Goal: Transaction & Acquisition: Purchase product/service

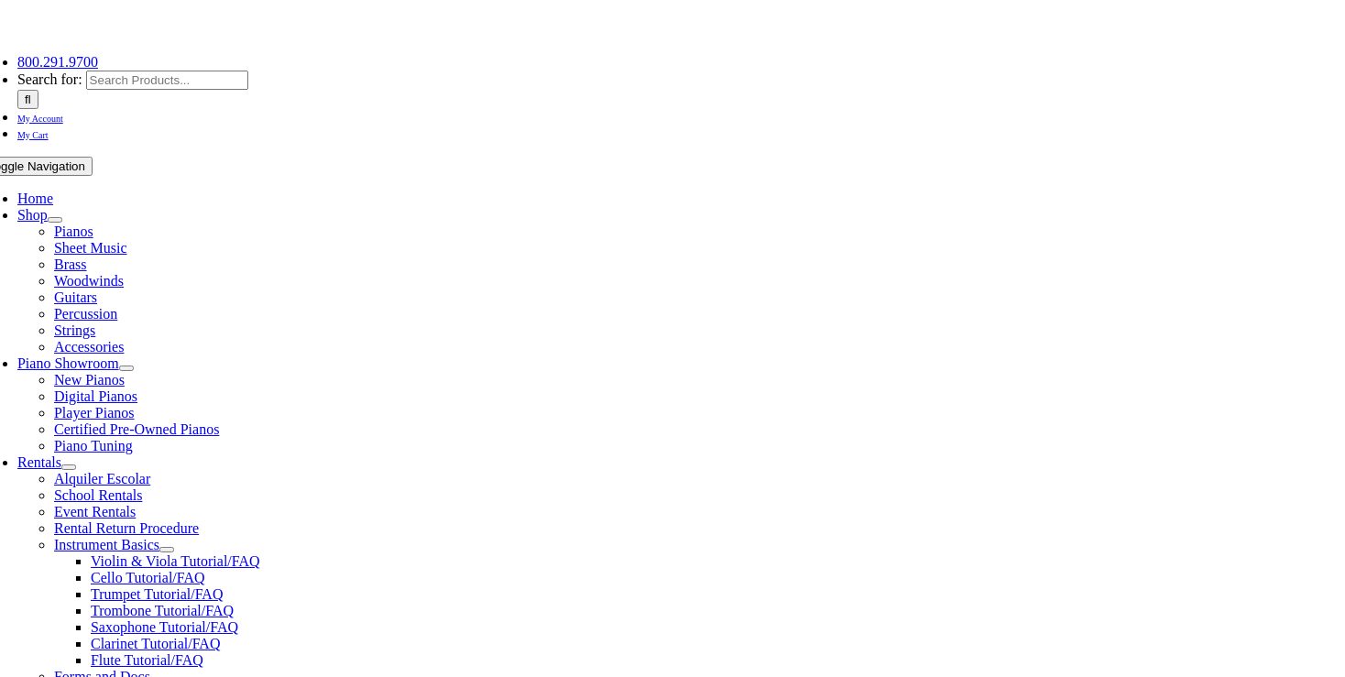
scroll to position [290, 0]
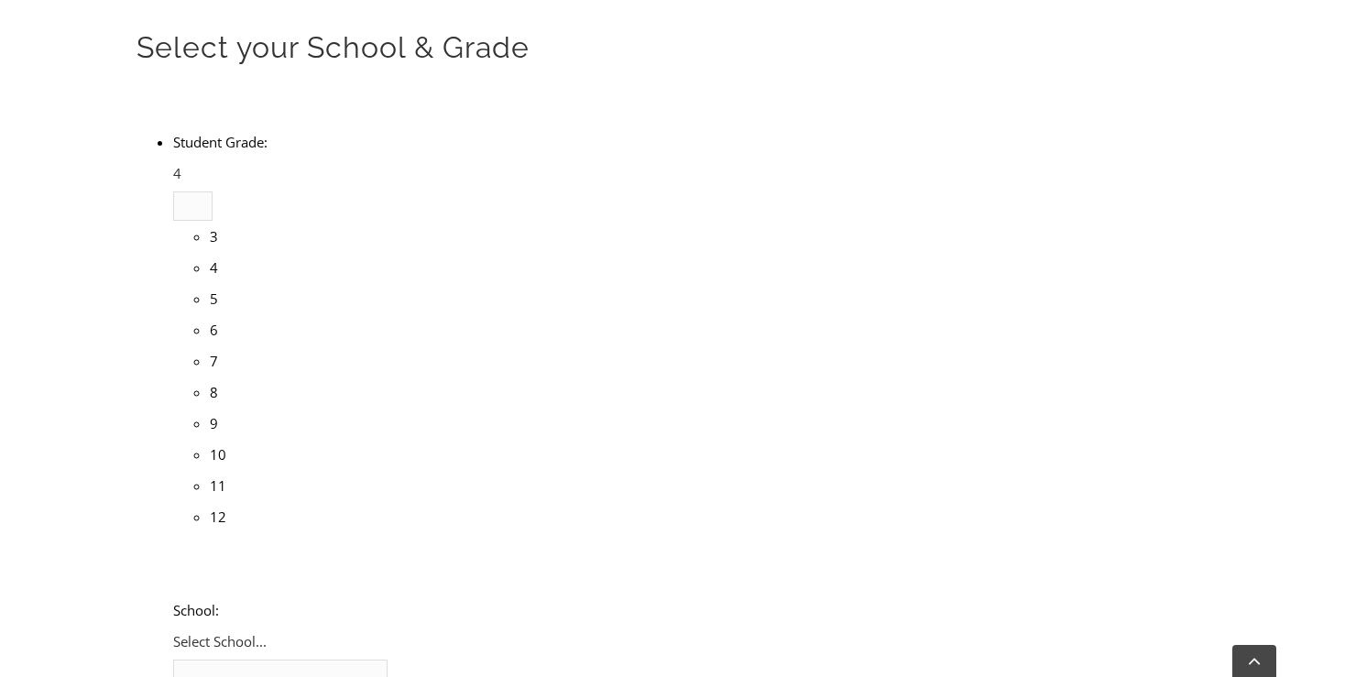
scroll to position [3162, 0]
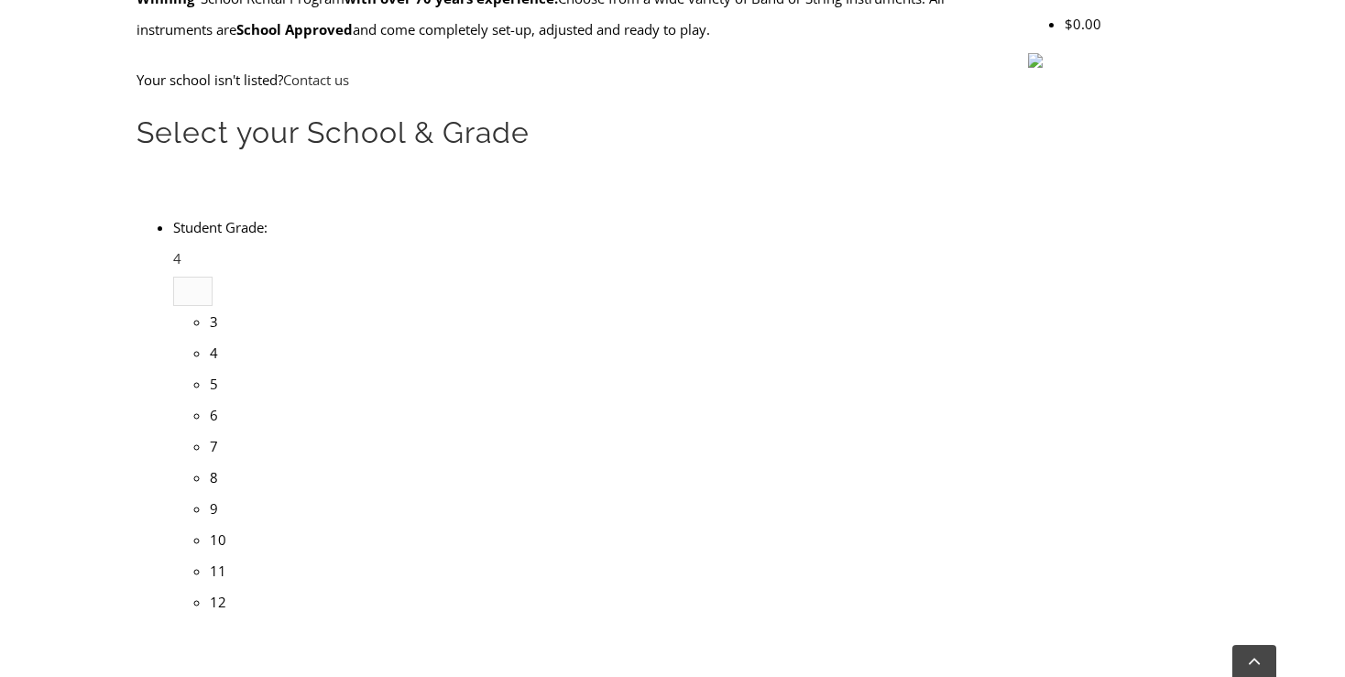
scroll to position [617, 0]
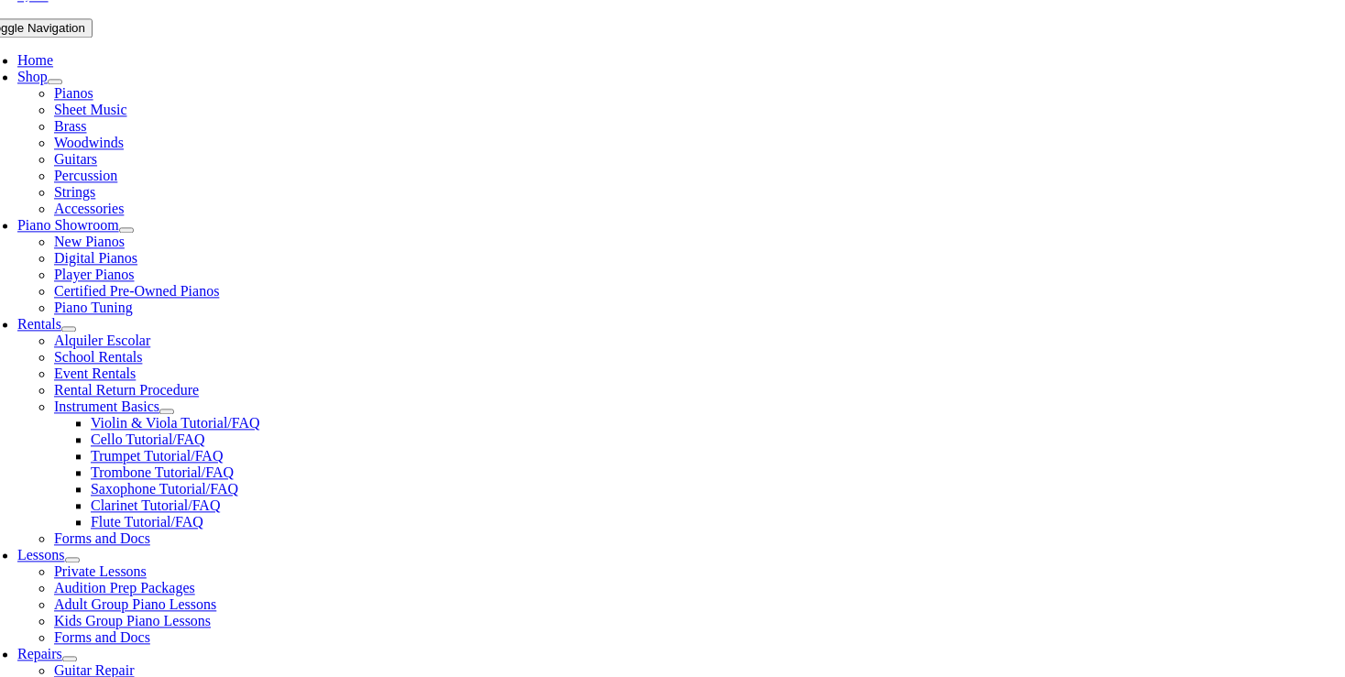
scroll to position [387, 0]
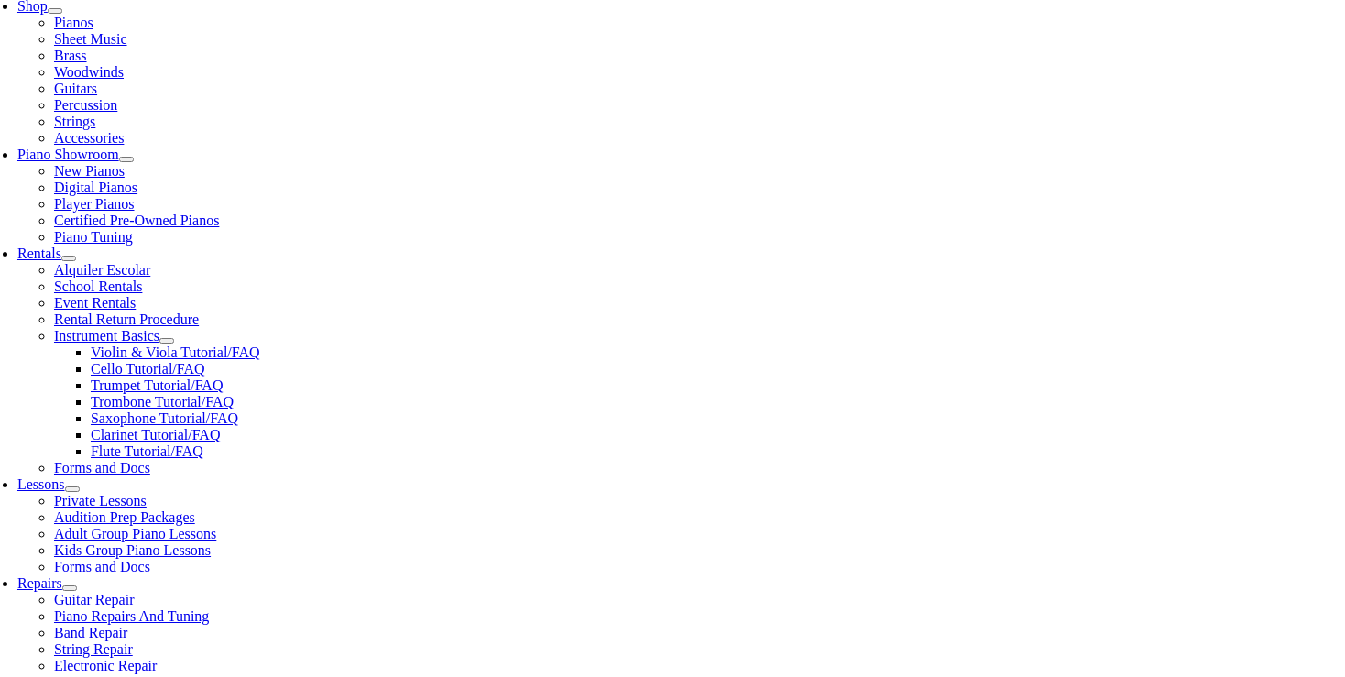
scroll to position [322, 0]
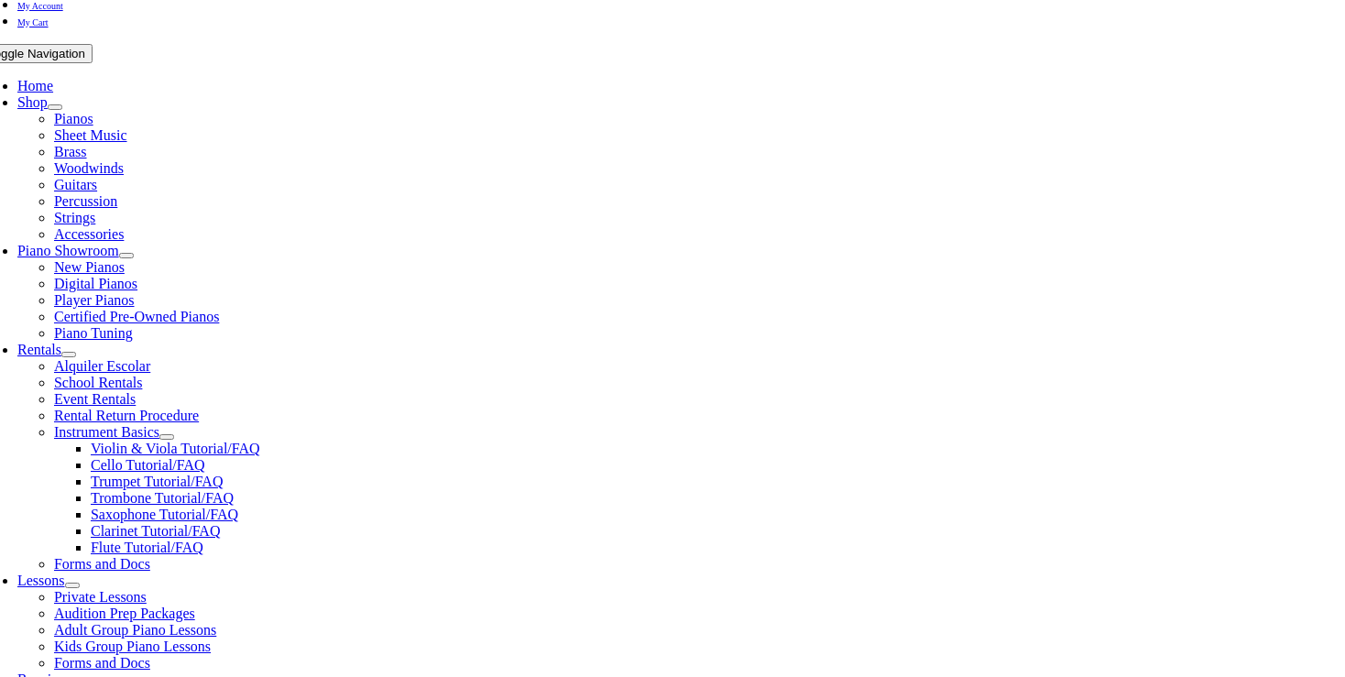
checkbox input"] "true"
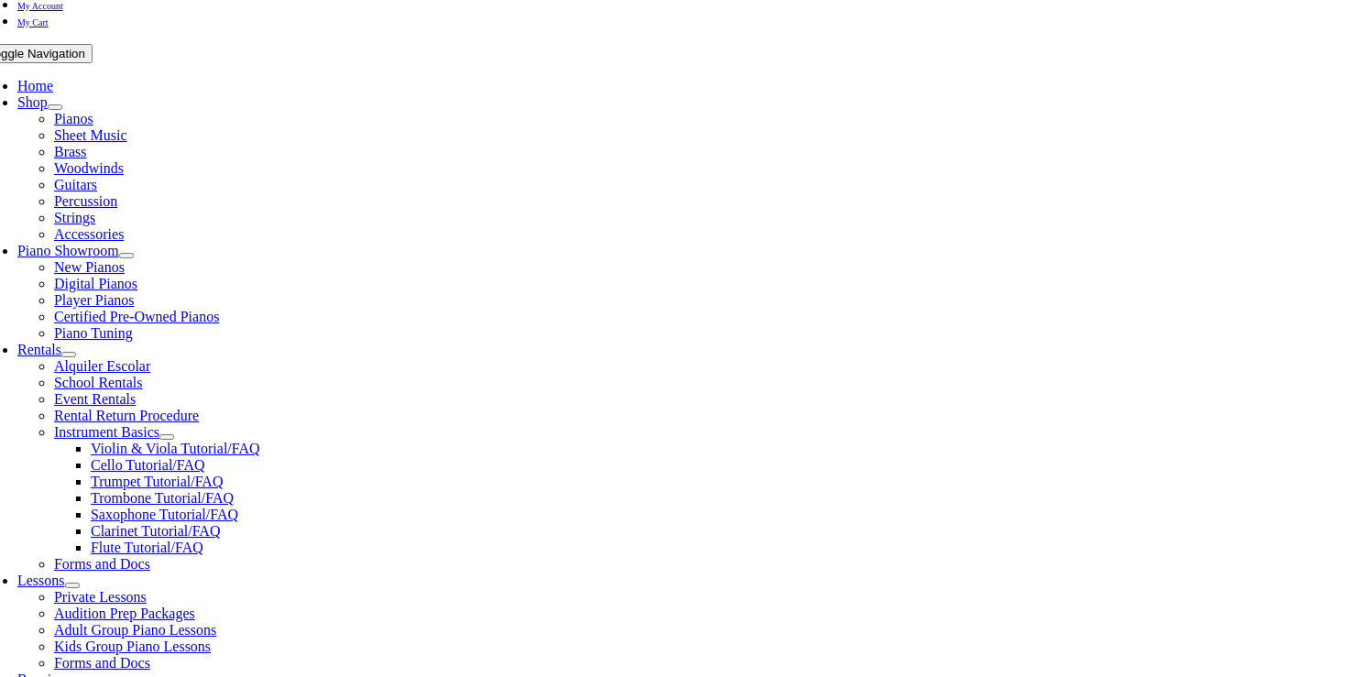
checkbox input"] "true"
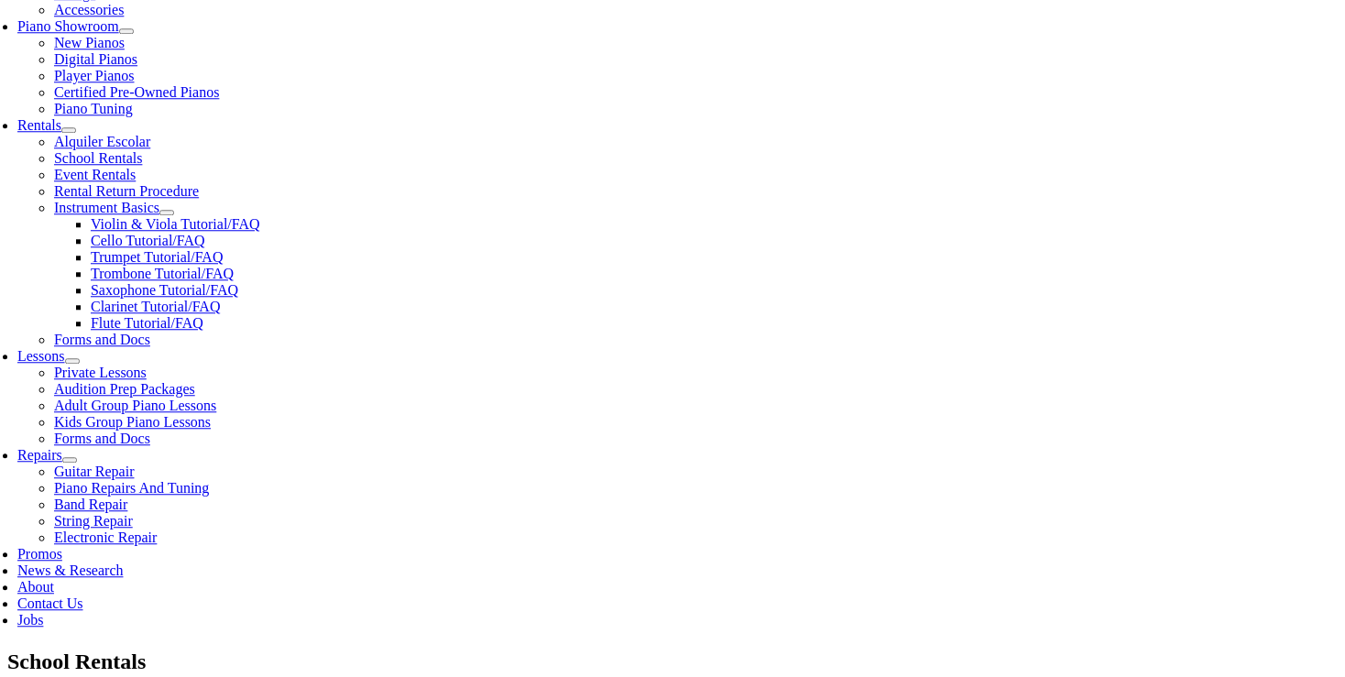
scroll to position [580, 0]
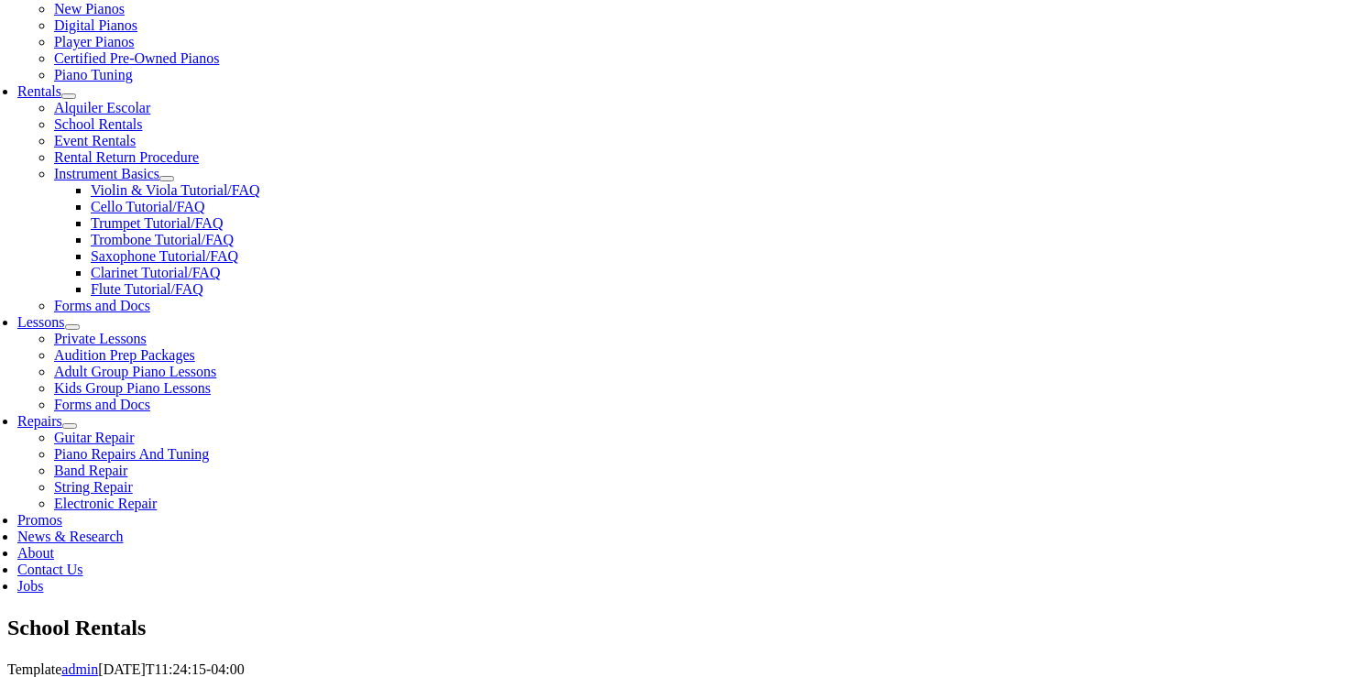
type input "1"
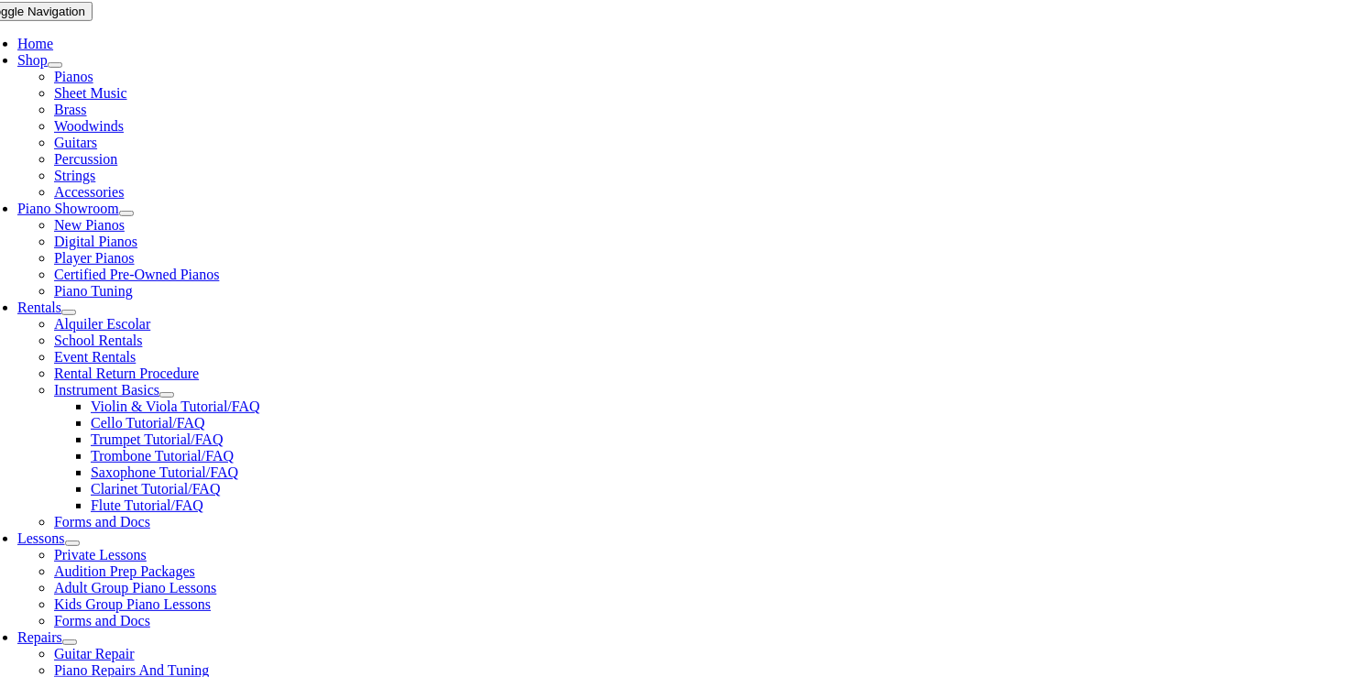
scroll to position [381, 0]
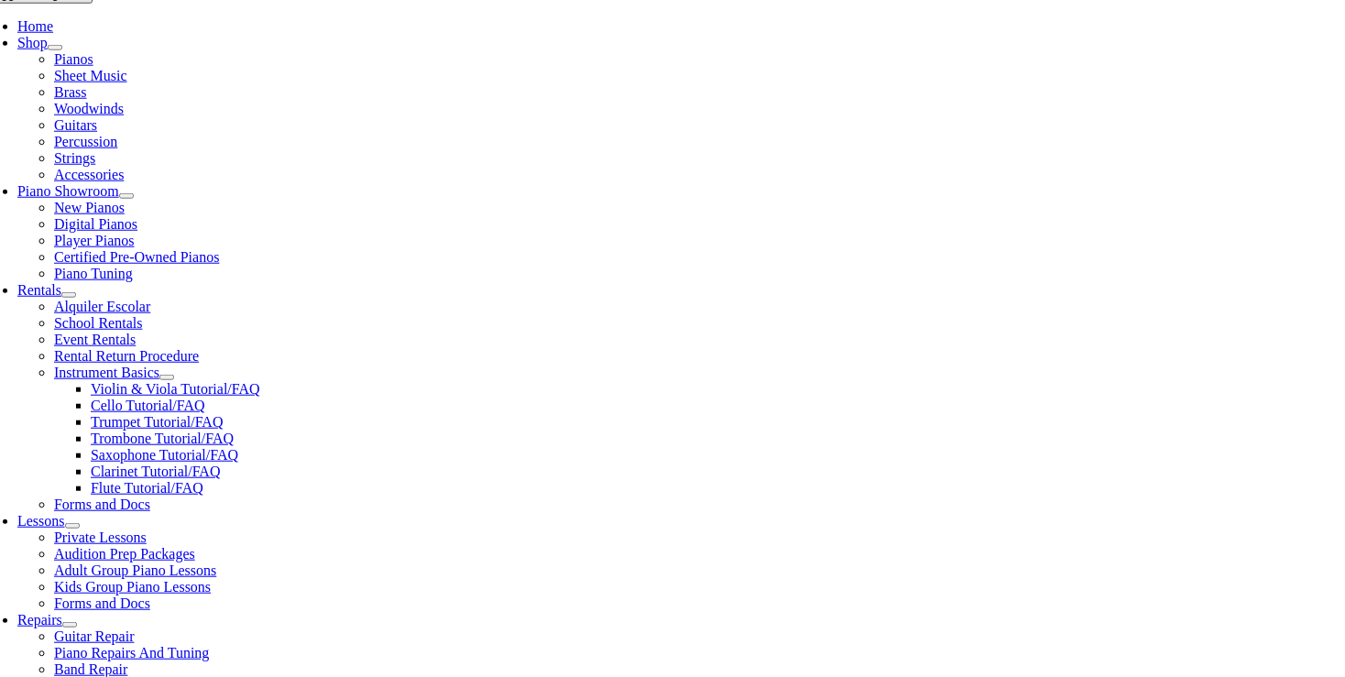
type input "Cordelia"
type input "Weijer"
type input "Westtown School"
type input "908 514 1818"
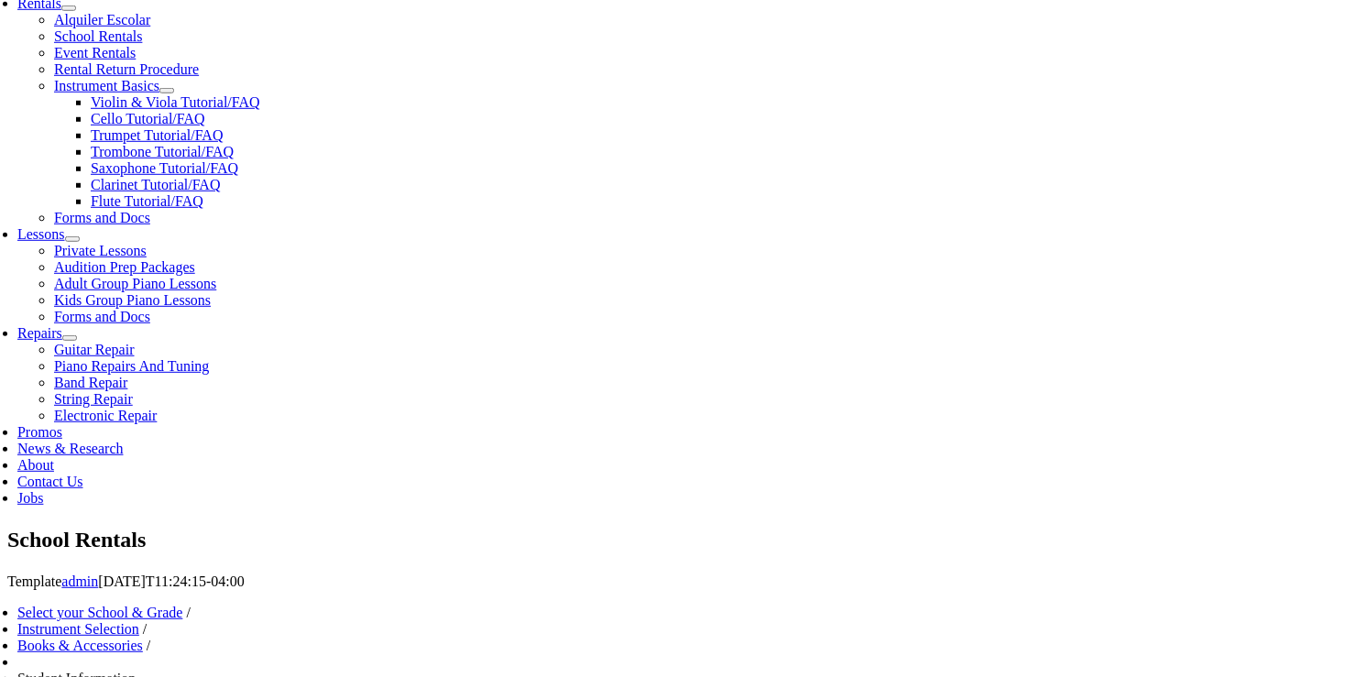
scroll to position [672, 0]
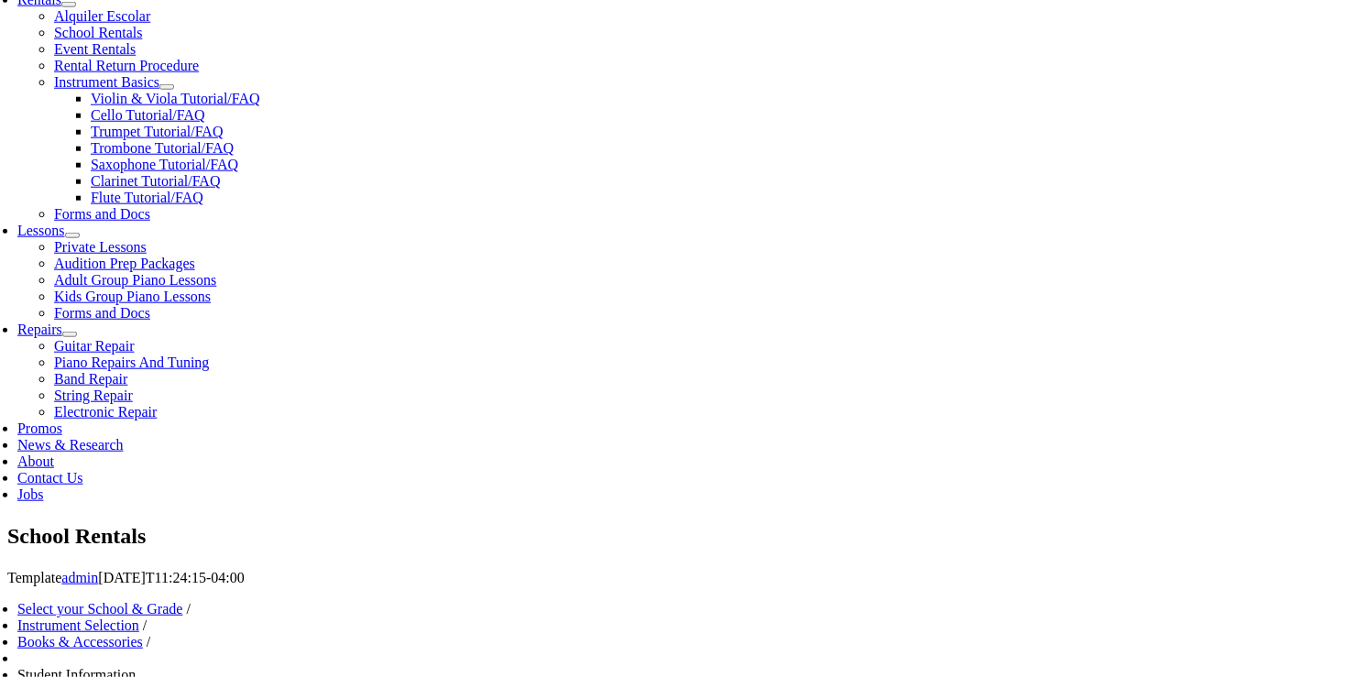
type input "35187509"
type input "mm/dd/yyyy"
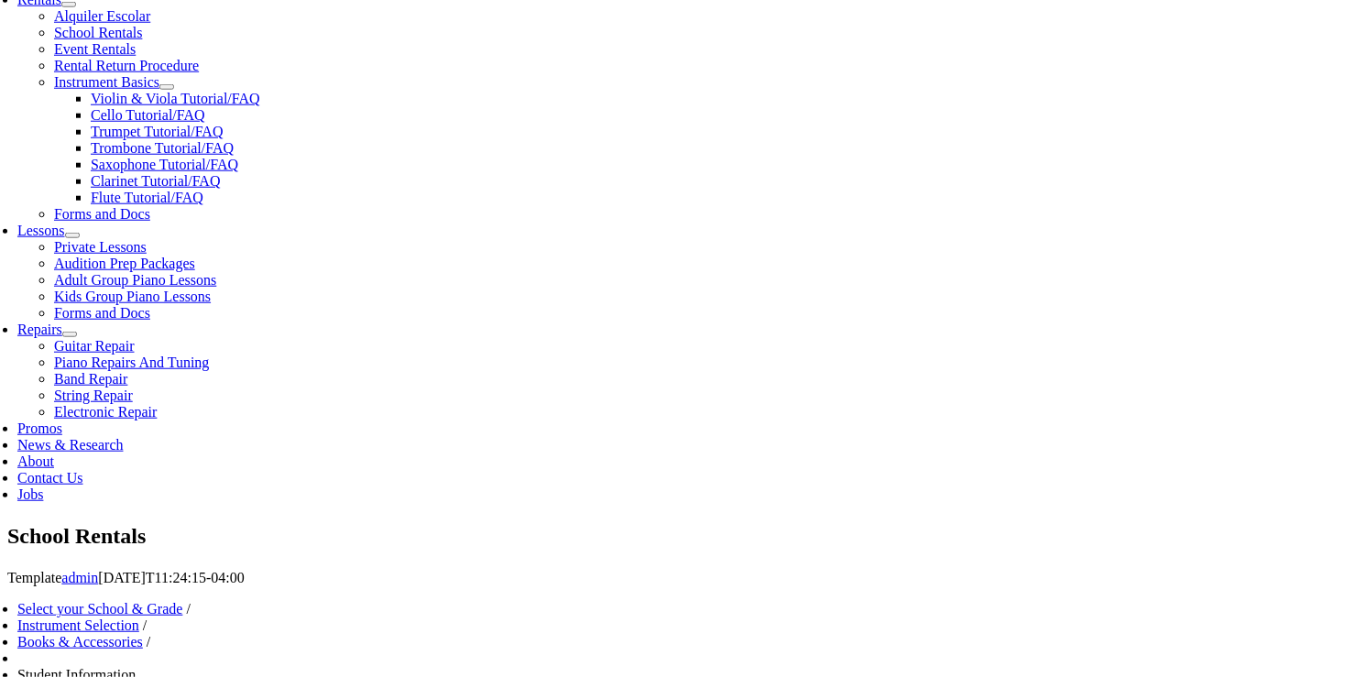
type input "06/28/1985"
drag, startPoint x: 205, startPoint y: 476, endPoint x: 207, endPoint y: 465, distance: 11.1
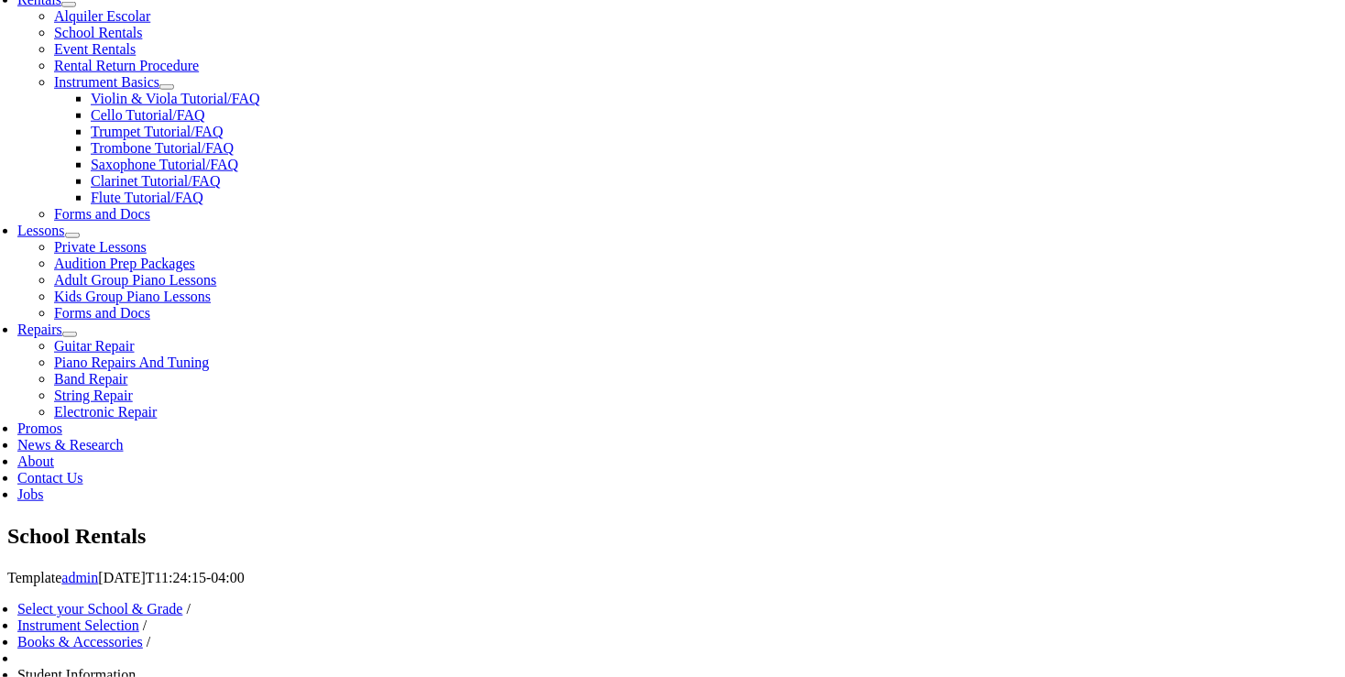
type input "Laurel Weijer"
type input "4437564856"
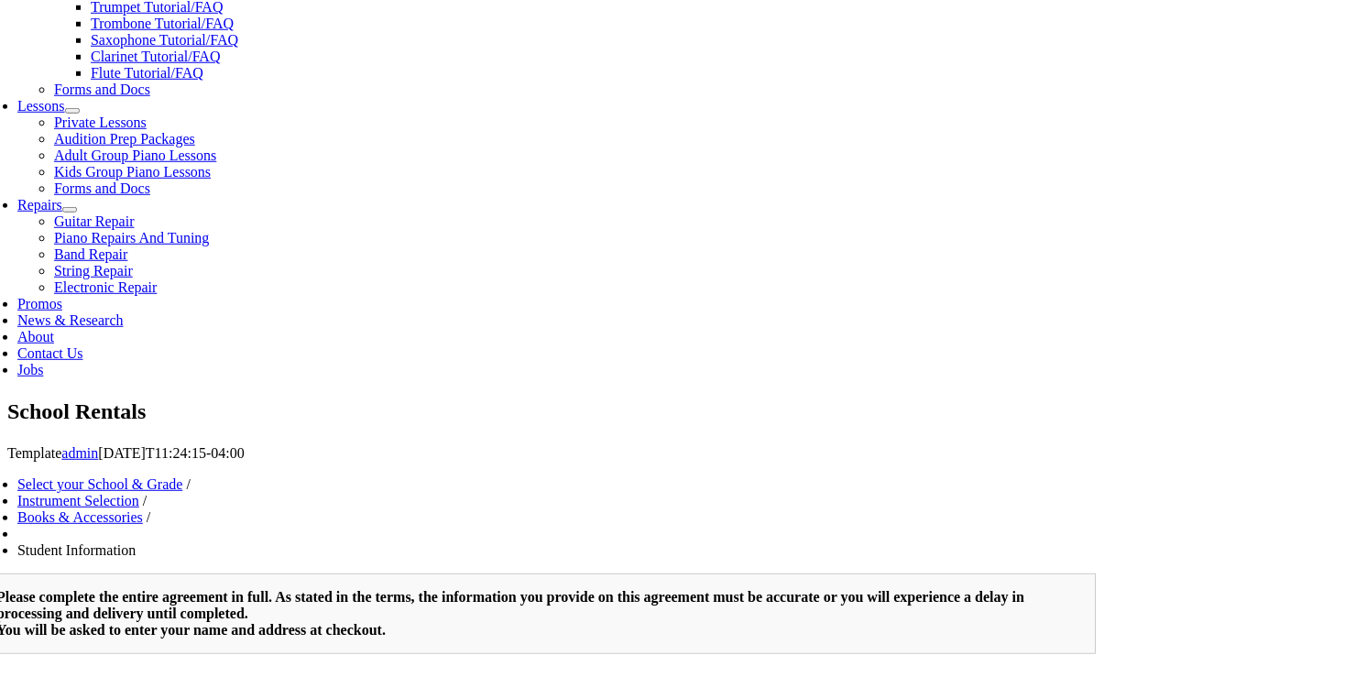
scroll to position [962, 0]
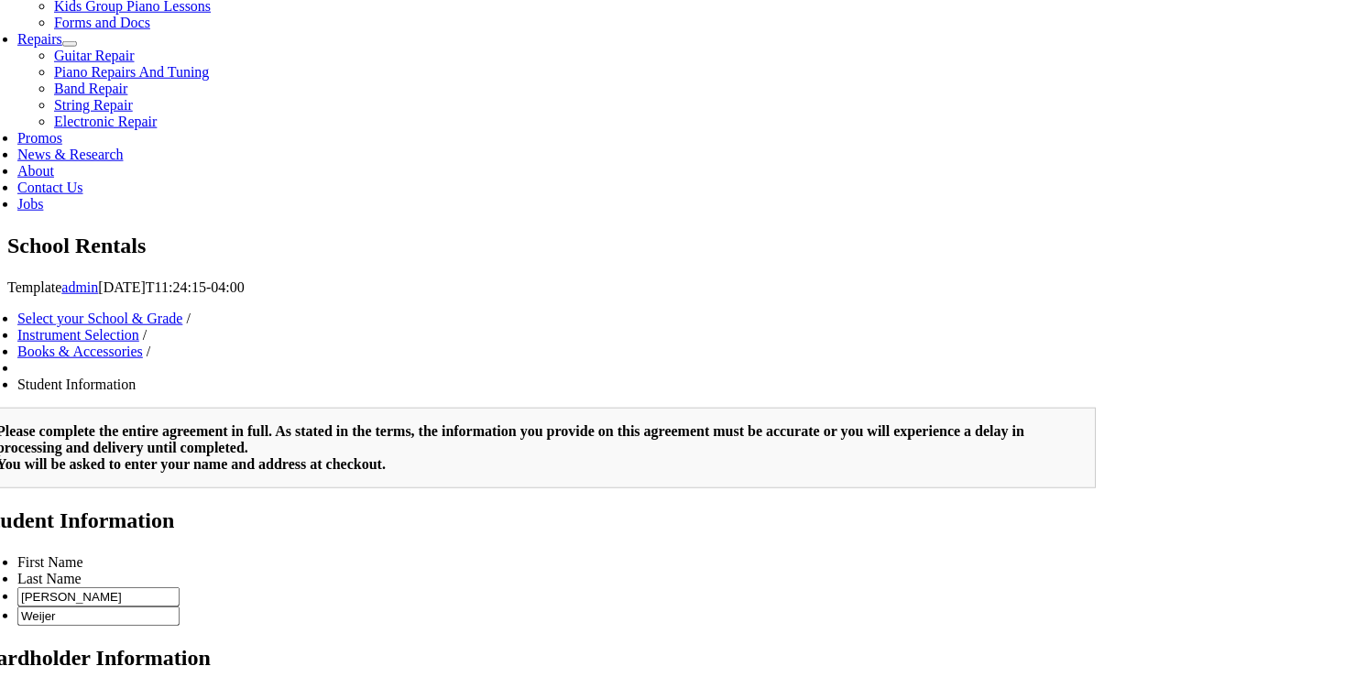
type input "9085141818"
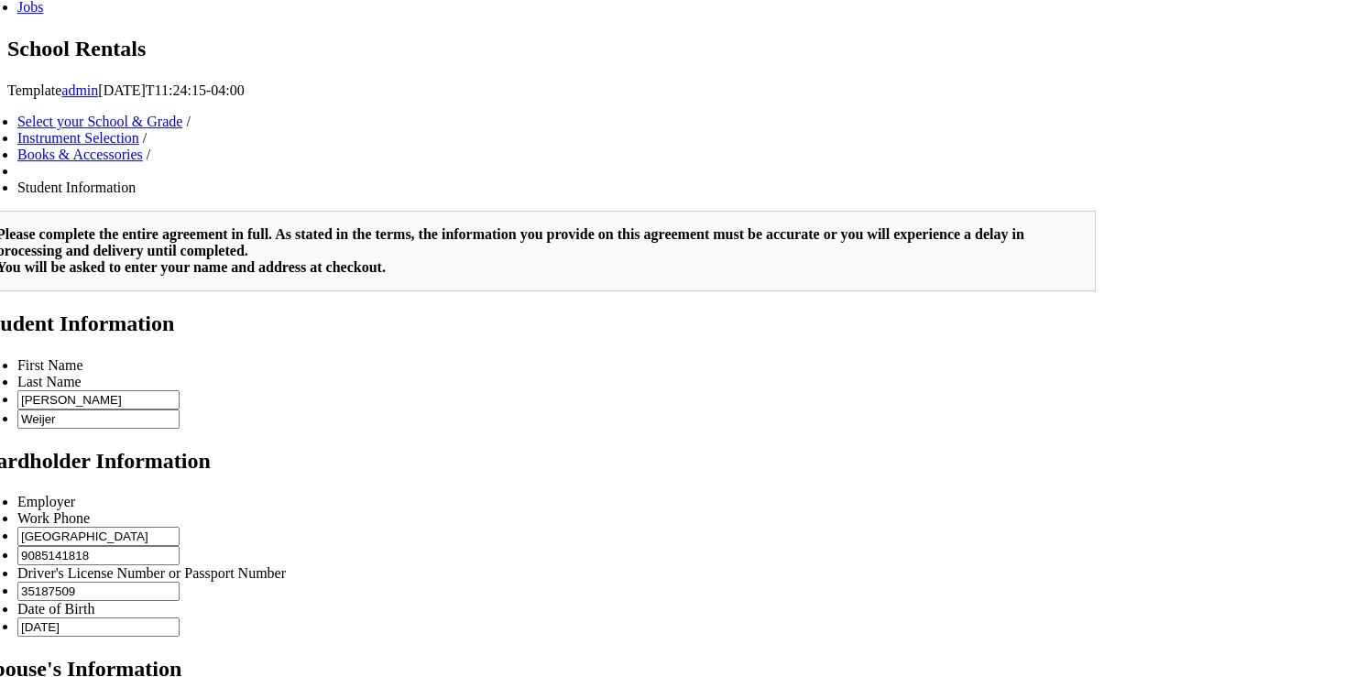
scroll to position [1156, 0]
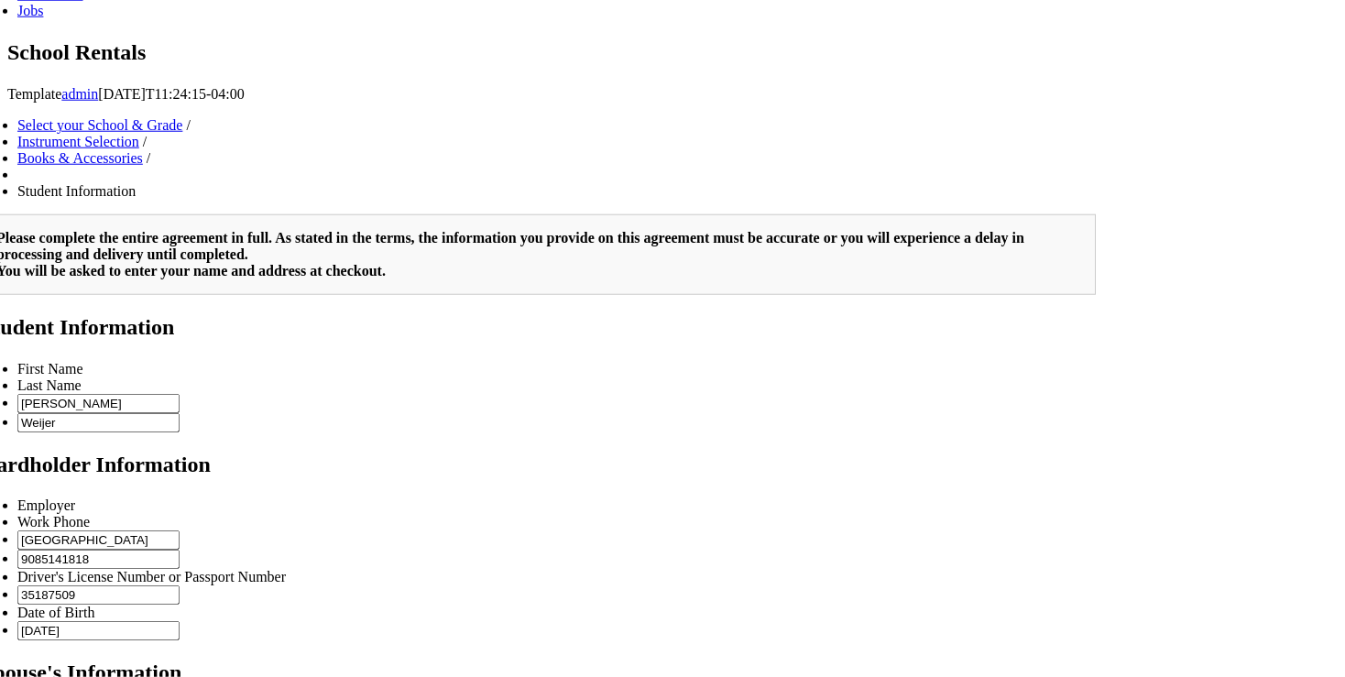
type input "Westtown School"
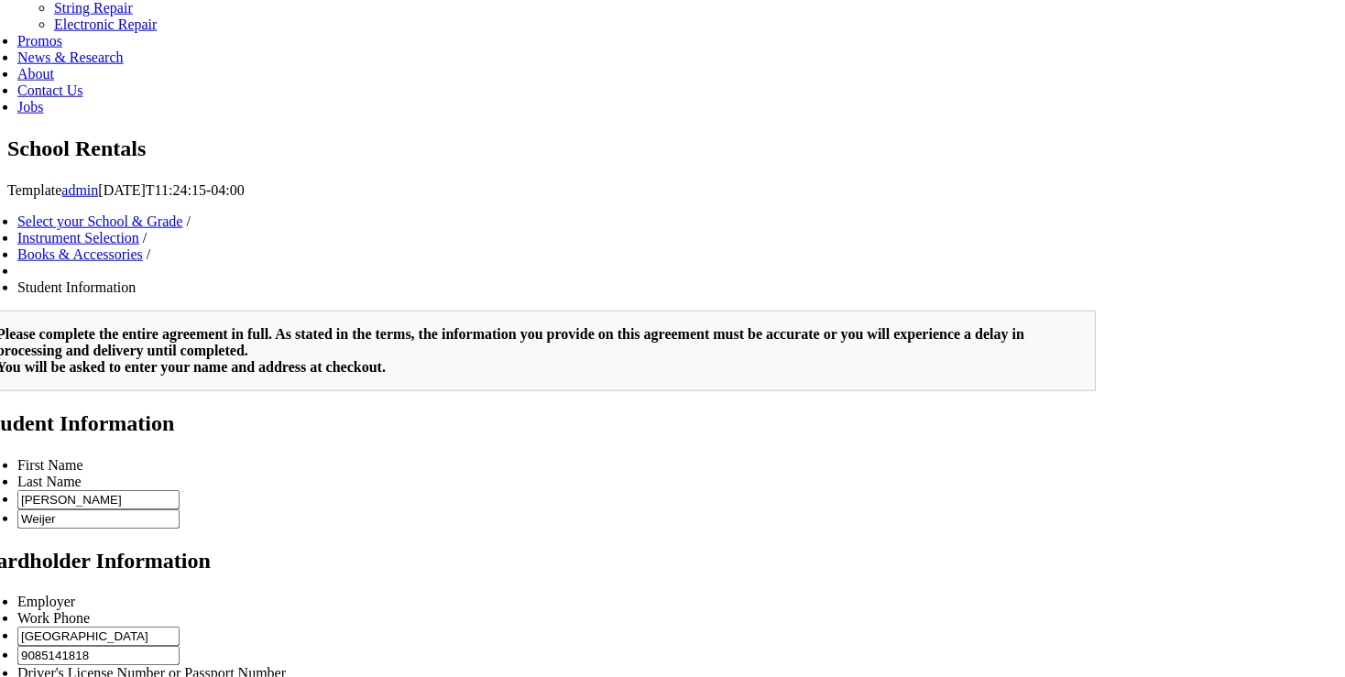
scroll to position [352, 0]
type input "2"
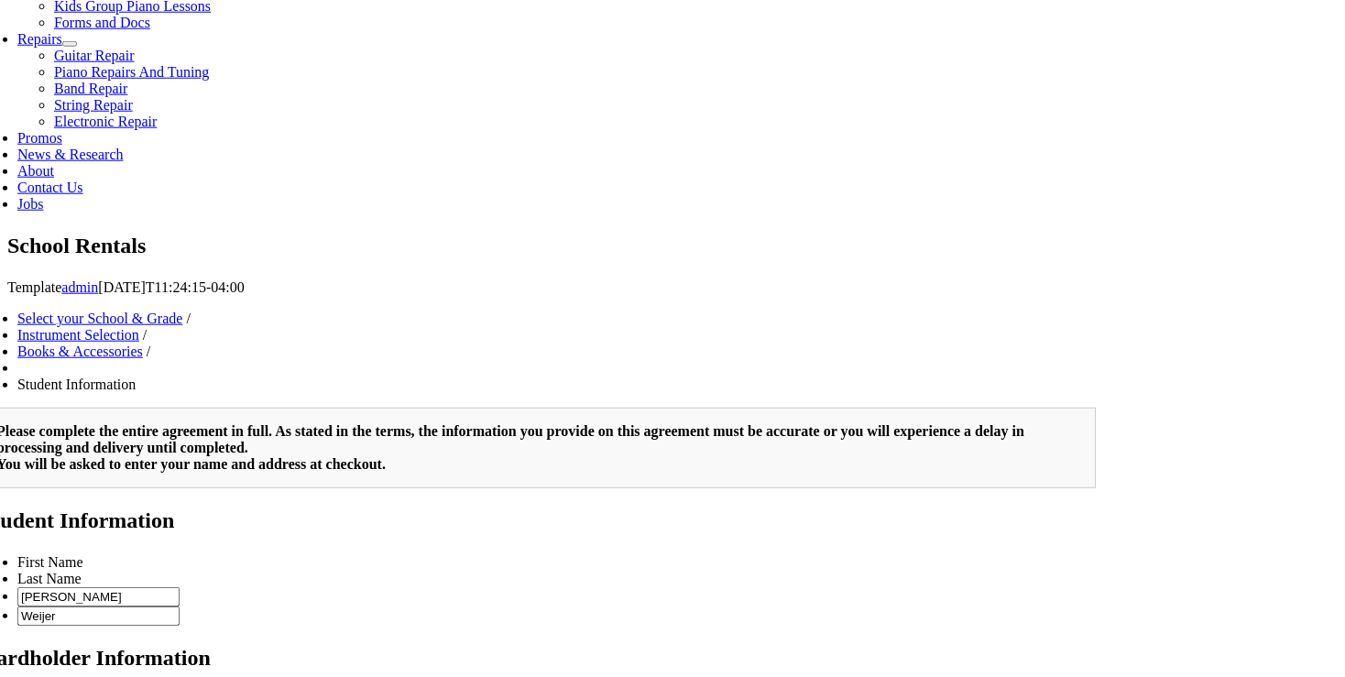
scroll to position [865, 0]
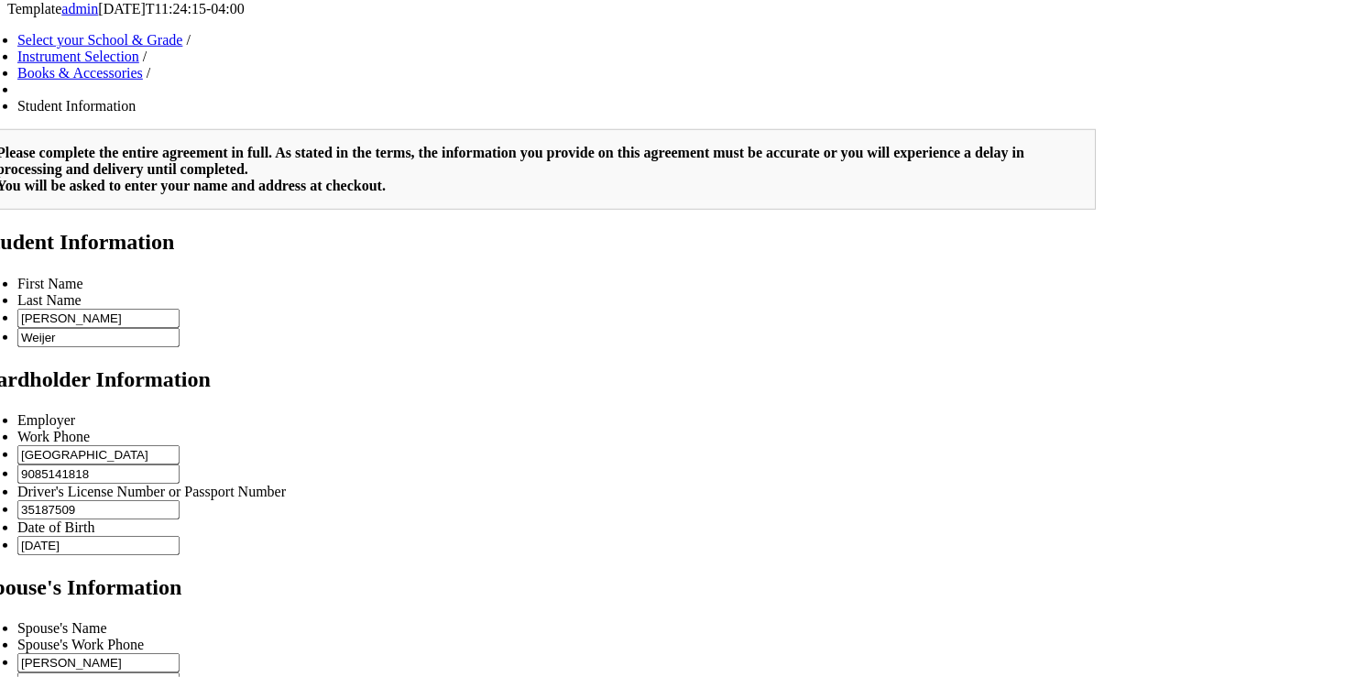
scroll to position [1253, 0]
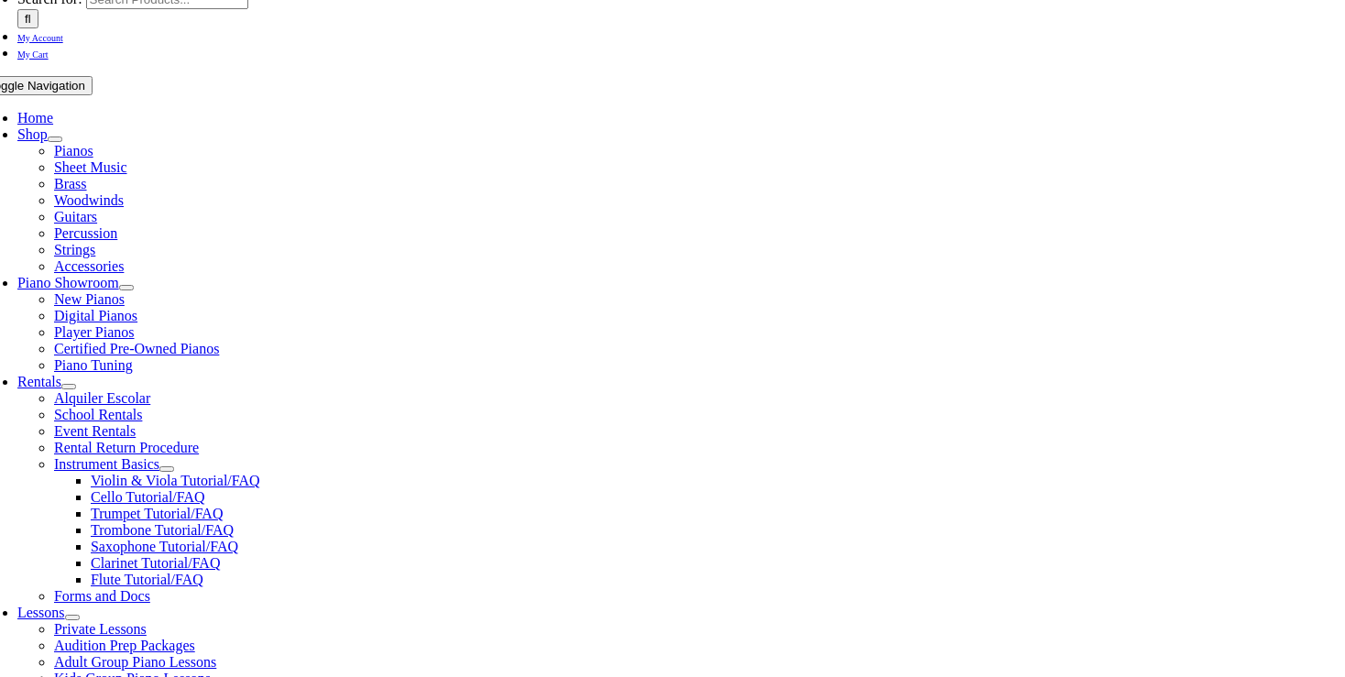
scroll to position [387, 0]
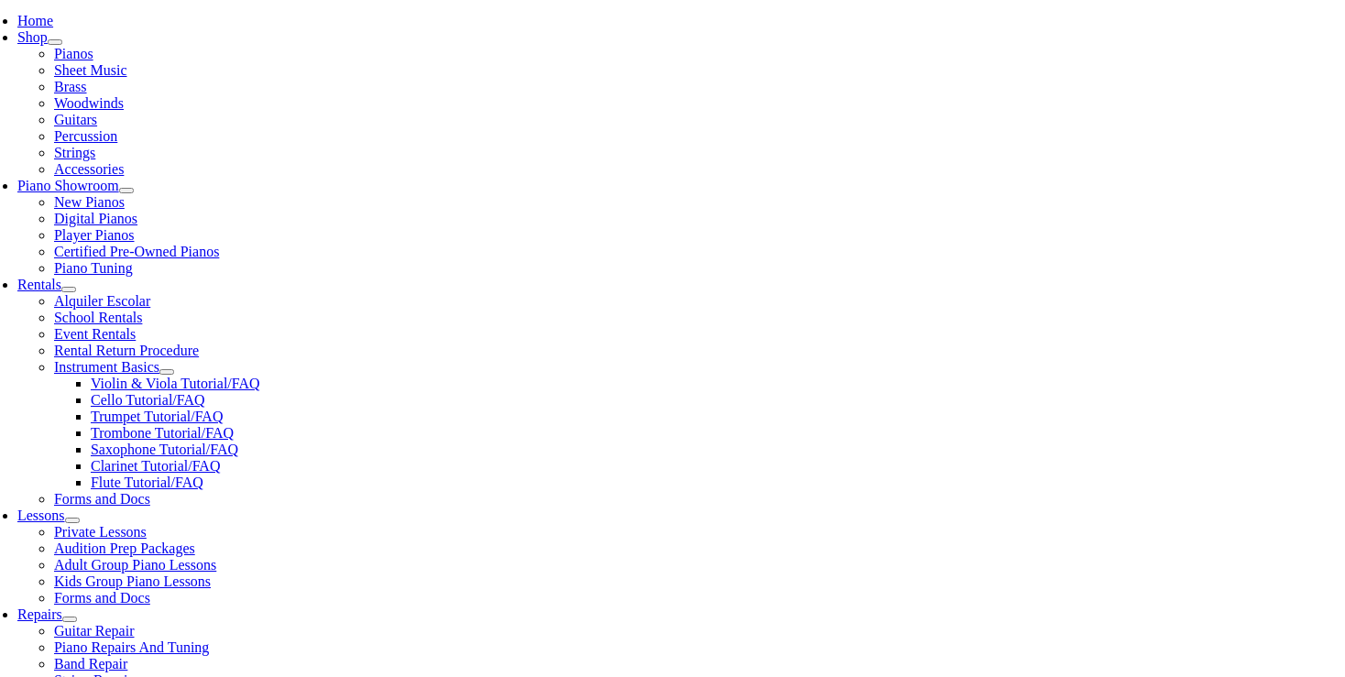
select select "PA"
click option "[US_STATE]" at bounding box center [0, 0] width 0 height 0
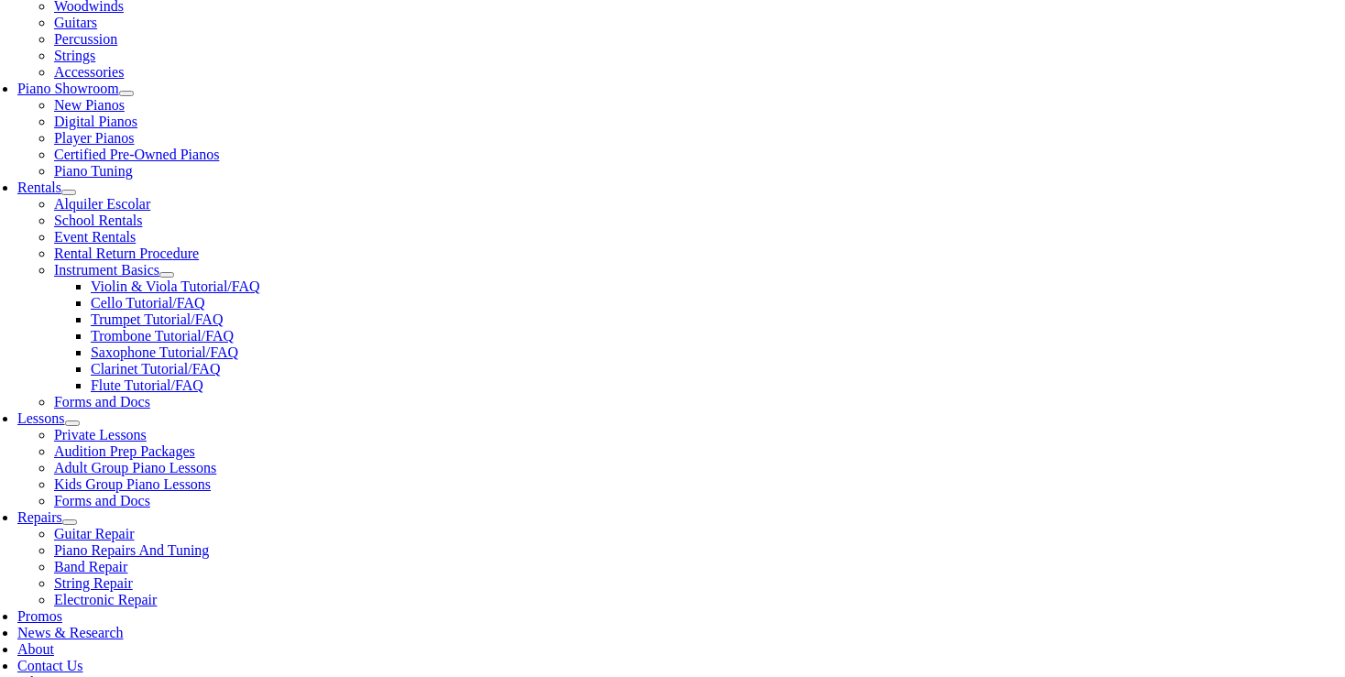
scroll to position [580, 0]
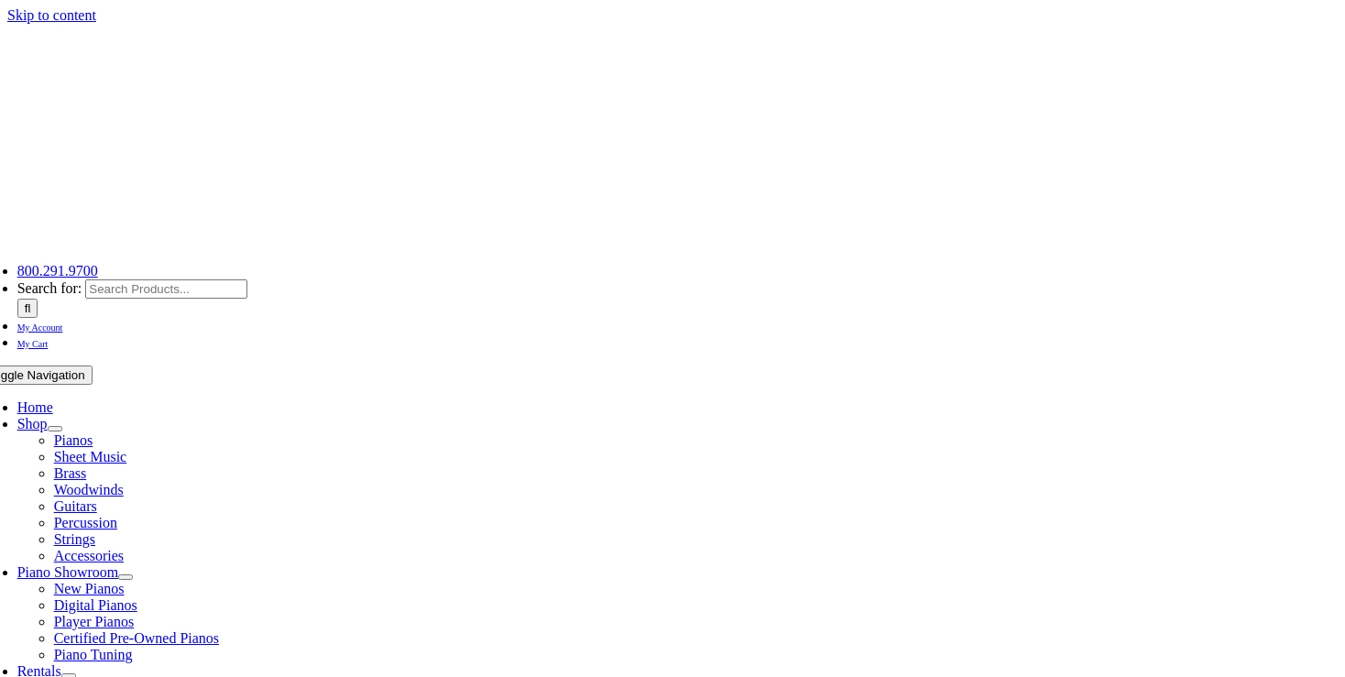
select select "PA"
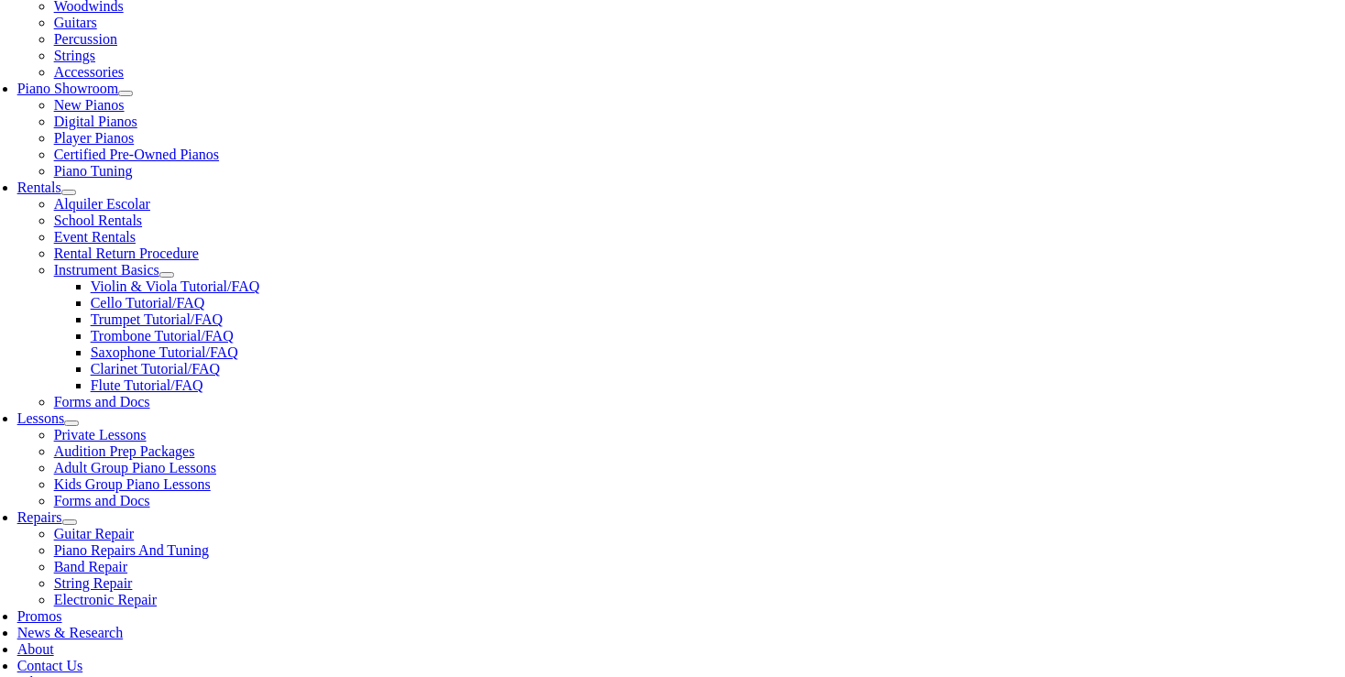
scroll to position [580, 0]
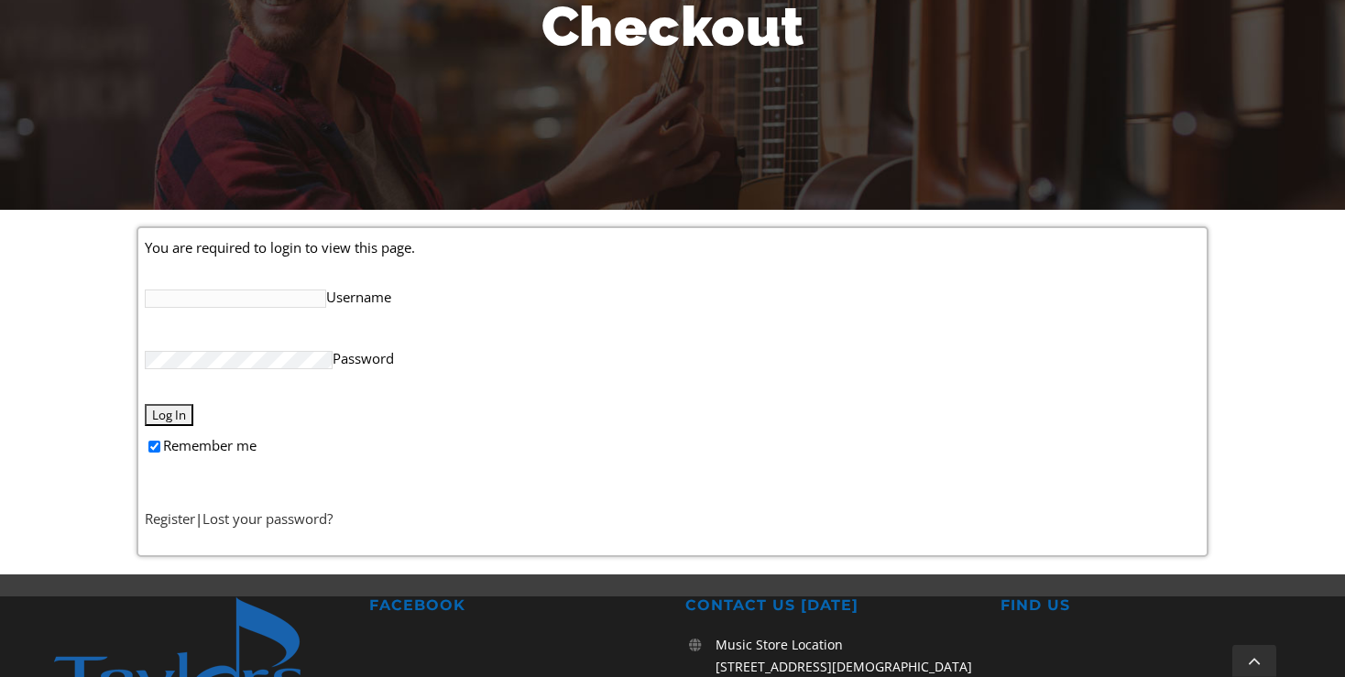
scroll to position [290, 0]
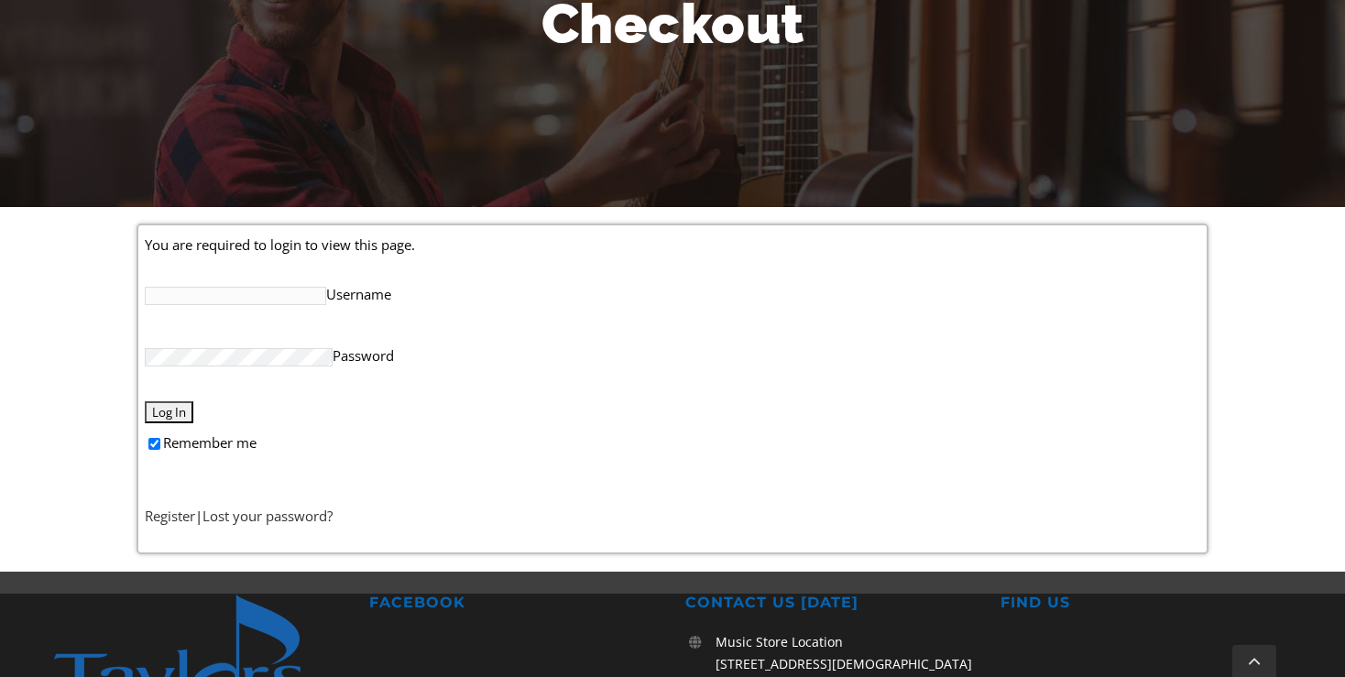
click at [264, 300] on input "Username" at bounding box center [235, 296] width 181 height 18
click at [178, 519] on link "Register" at bounding box center [170, 516] width 50 height 18
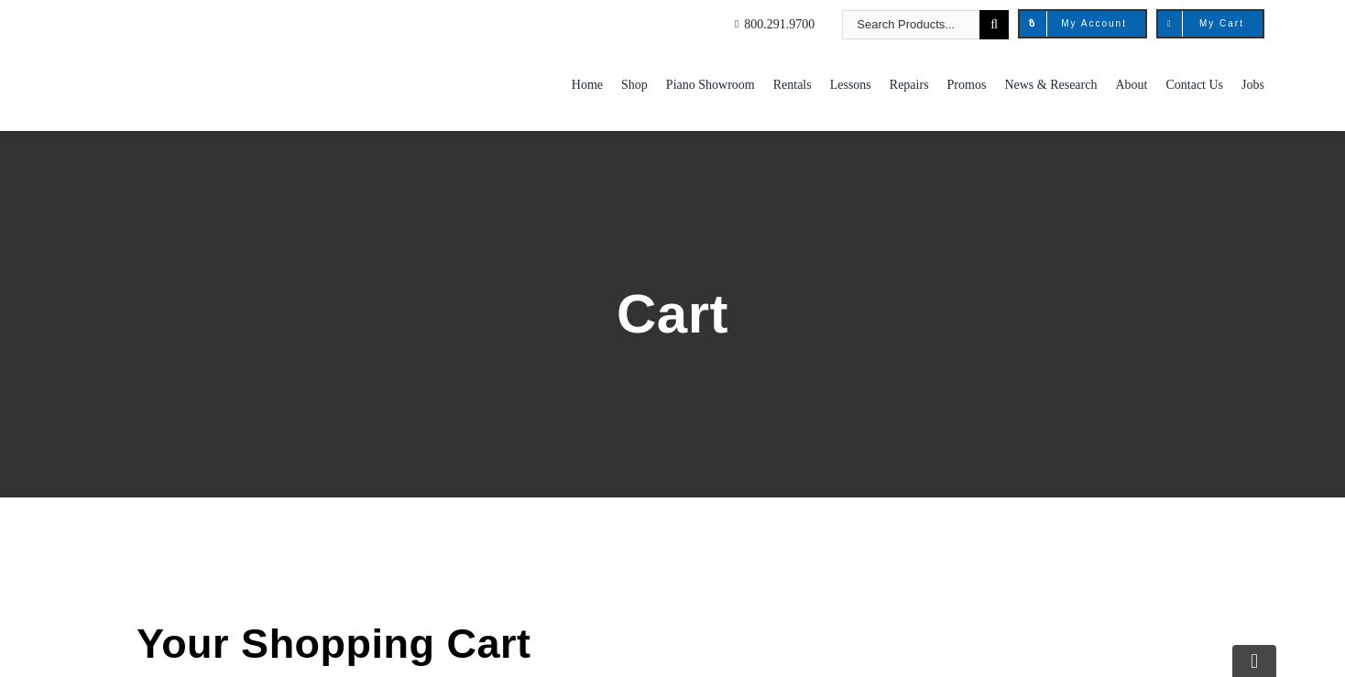
select select "PA"
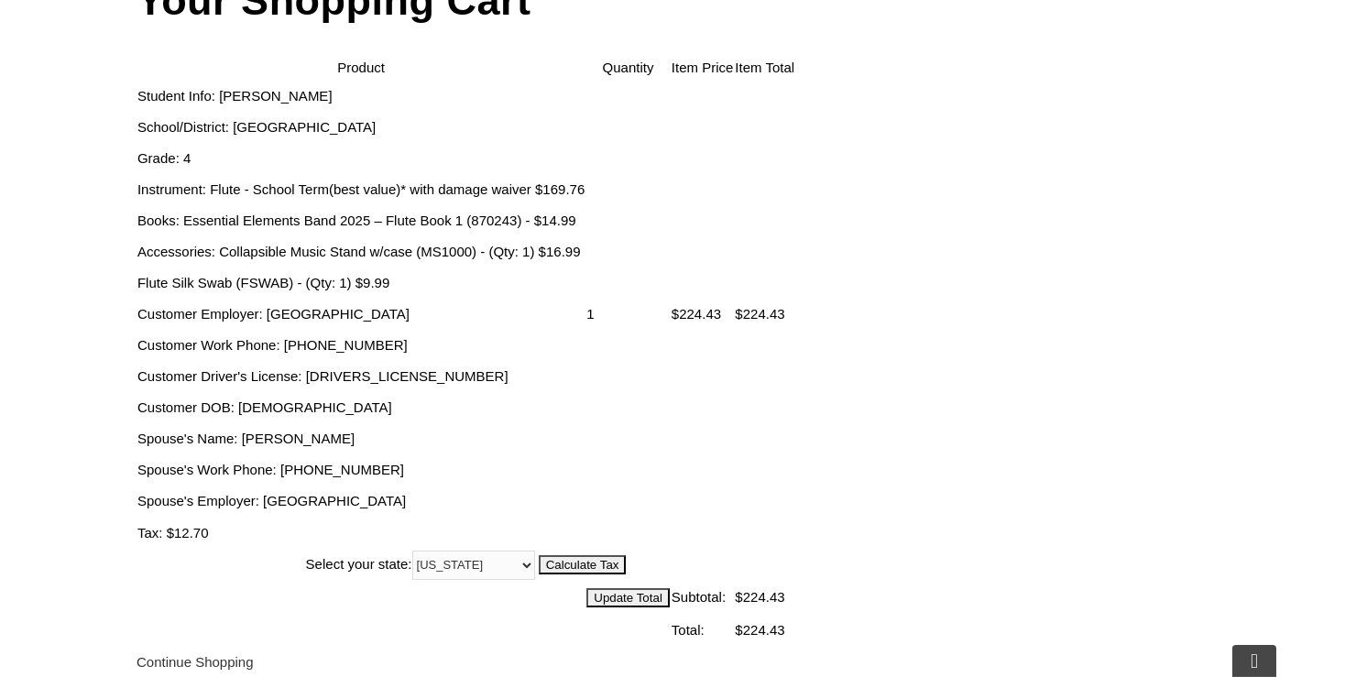
scroll to position [677, 0]
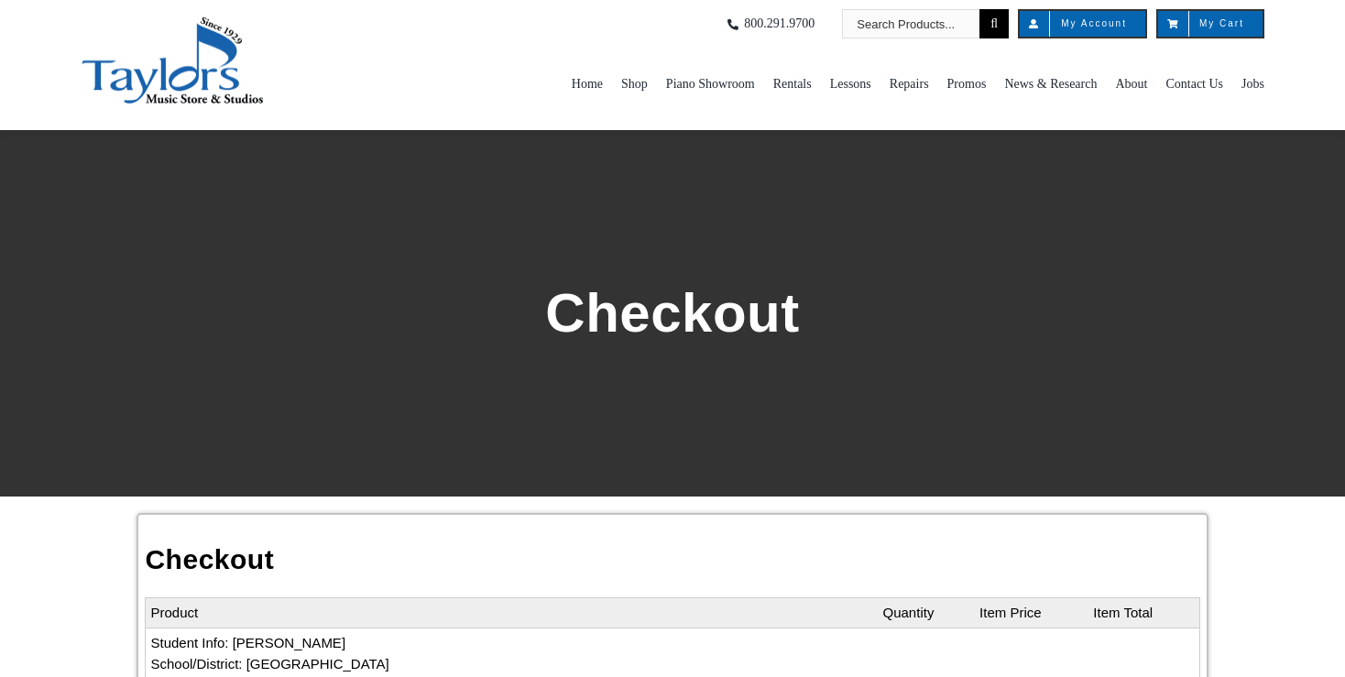
select select
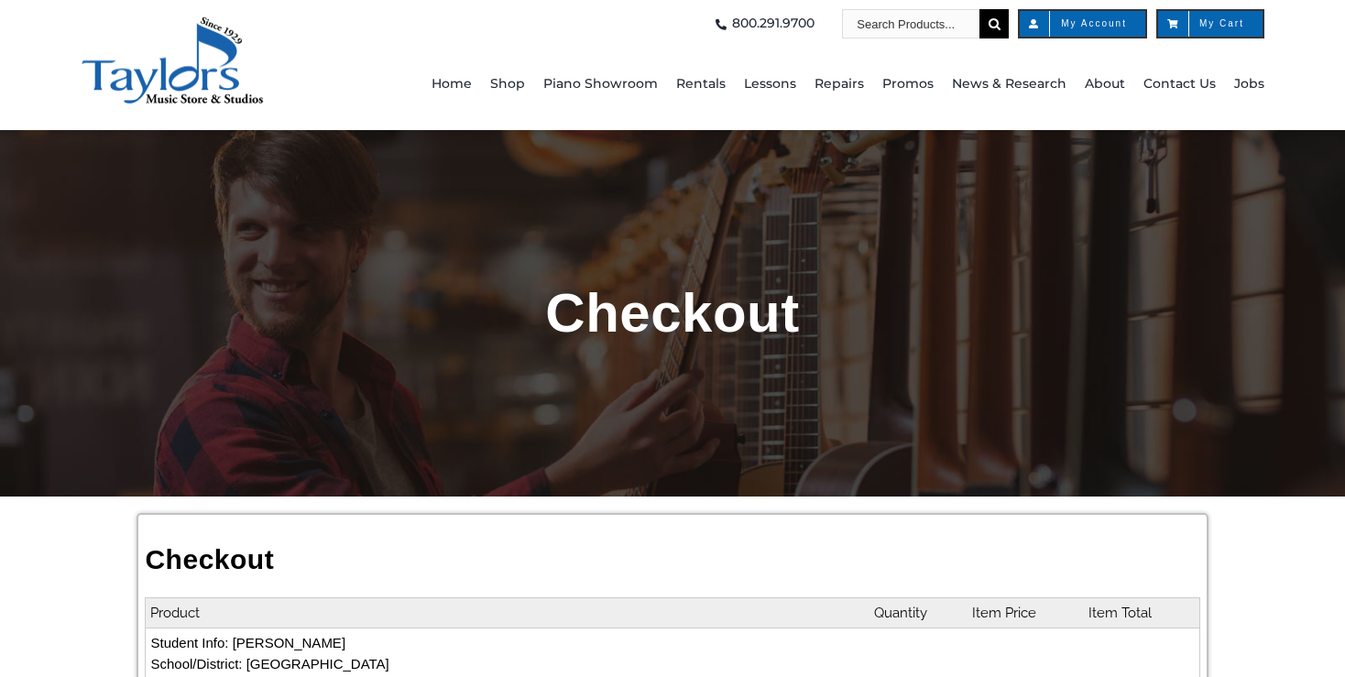
select select
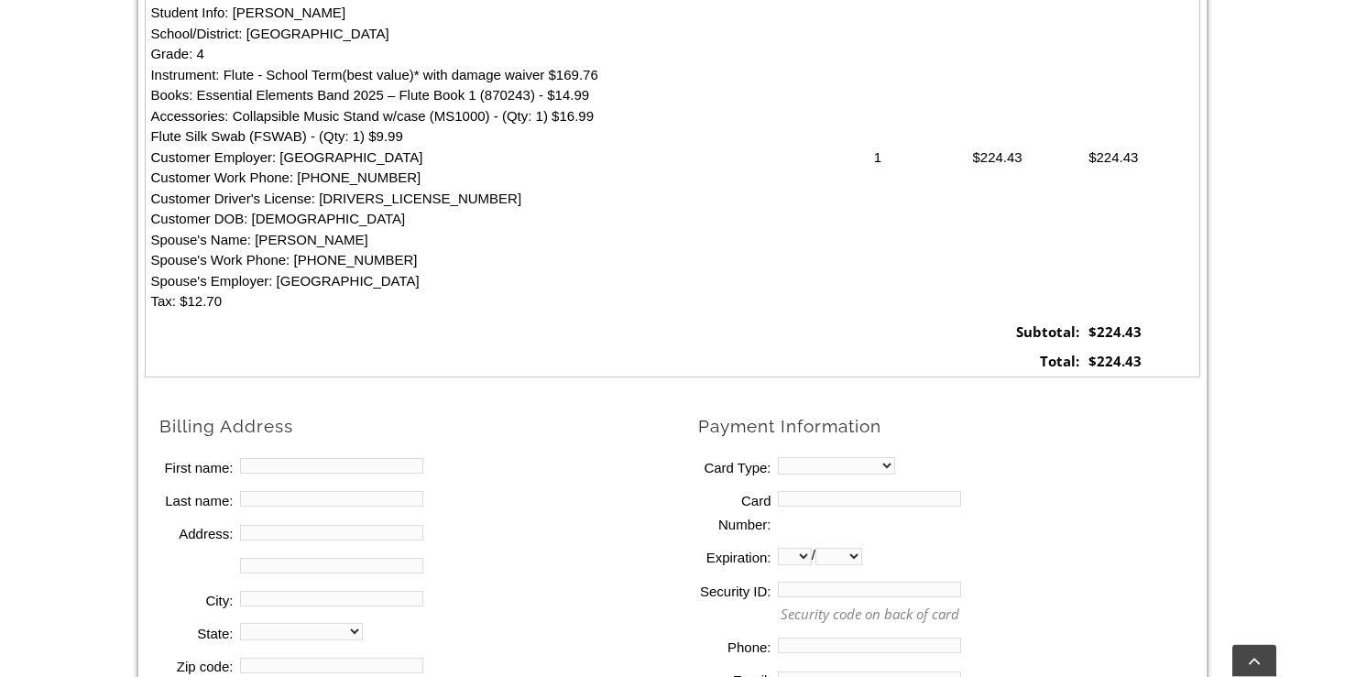
scroll to position [677, 0]
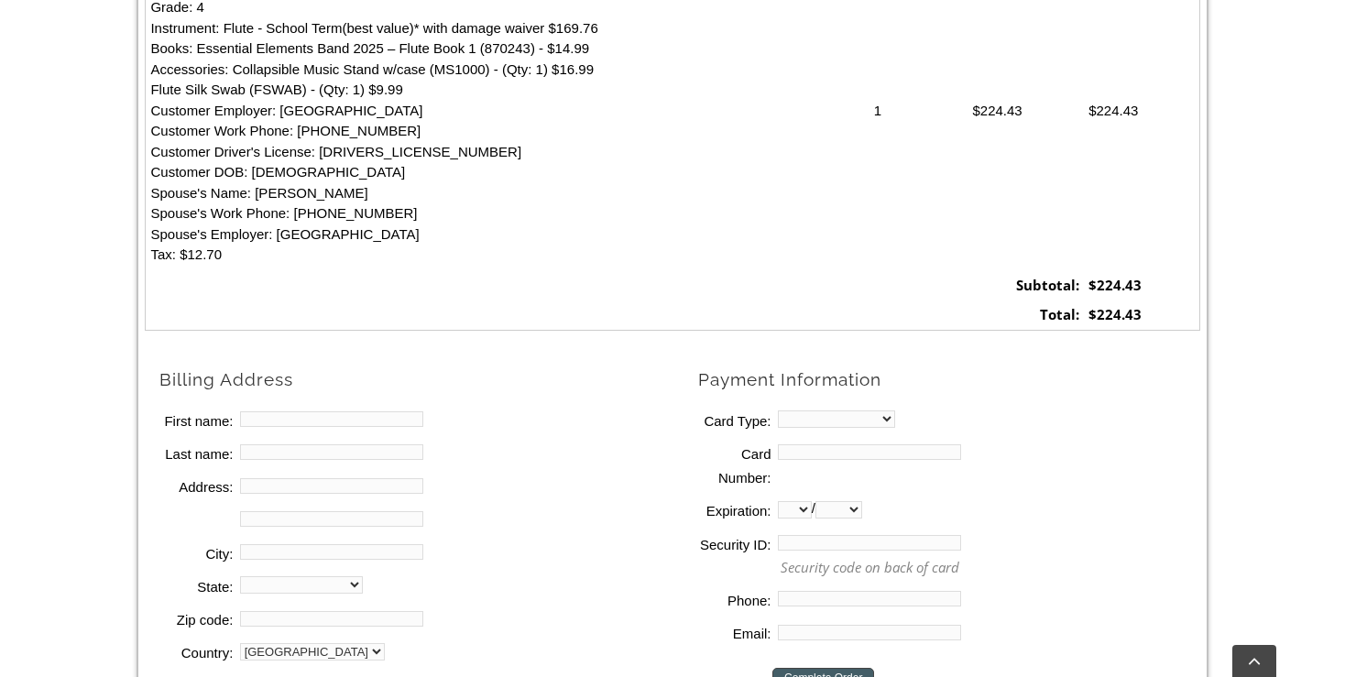
click at [317, 420] on input "First name:" at bounding box center [331, 419] width 183 height 16
type input "[PERSON_NAME]"
type input "Weijer"
type input "[STREET_ADDRESS]"
type input "[GEOGRAPHIC_DATA][PERSON_NAME]"
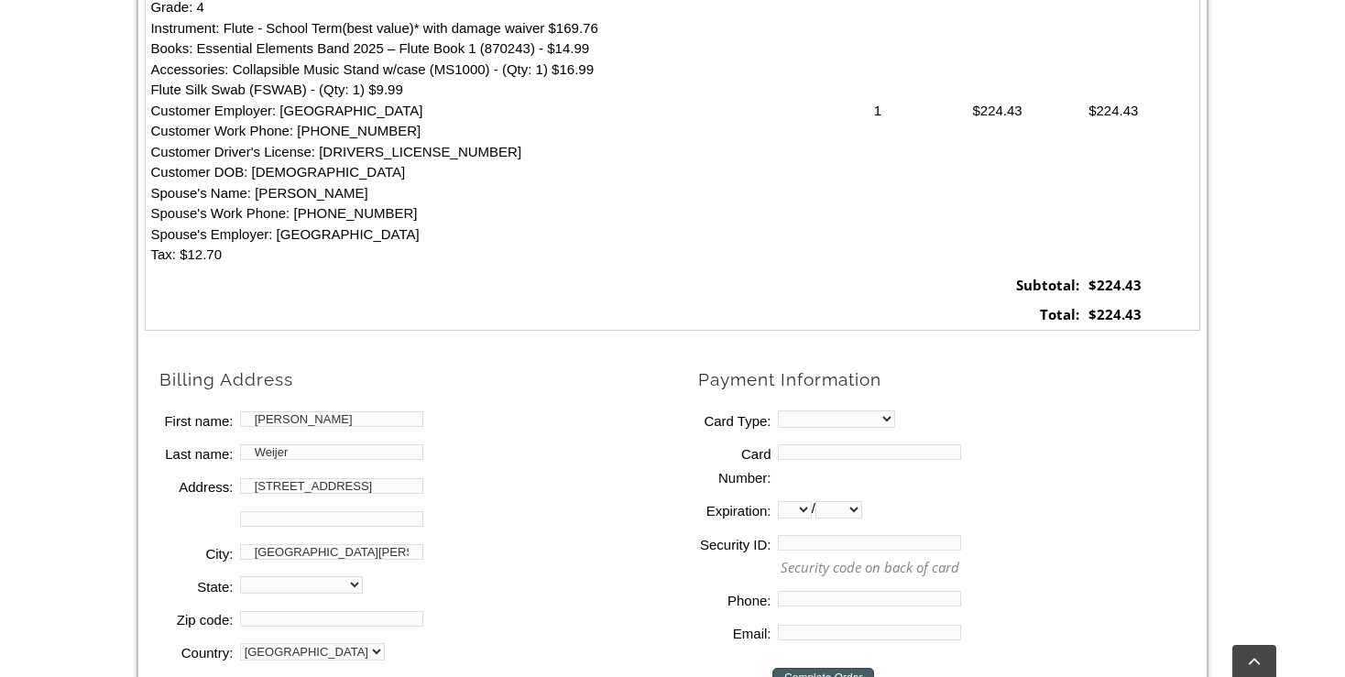
select select "PA"
click option "[US_STATE]" at bounding box center [0, 0] width 0 height 0
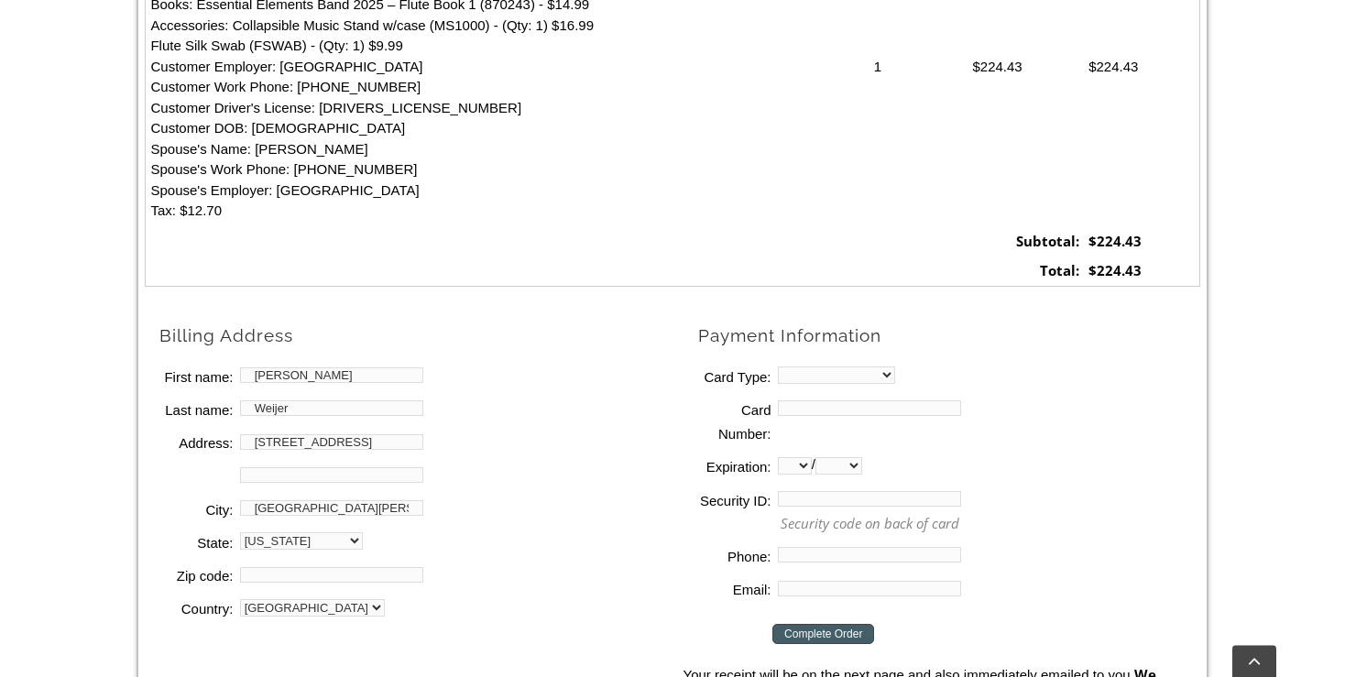
scroll to position [773, 0]
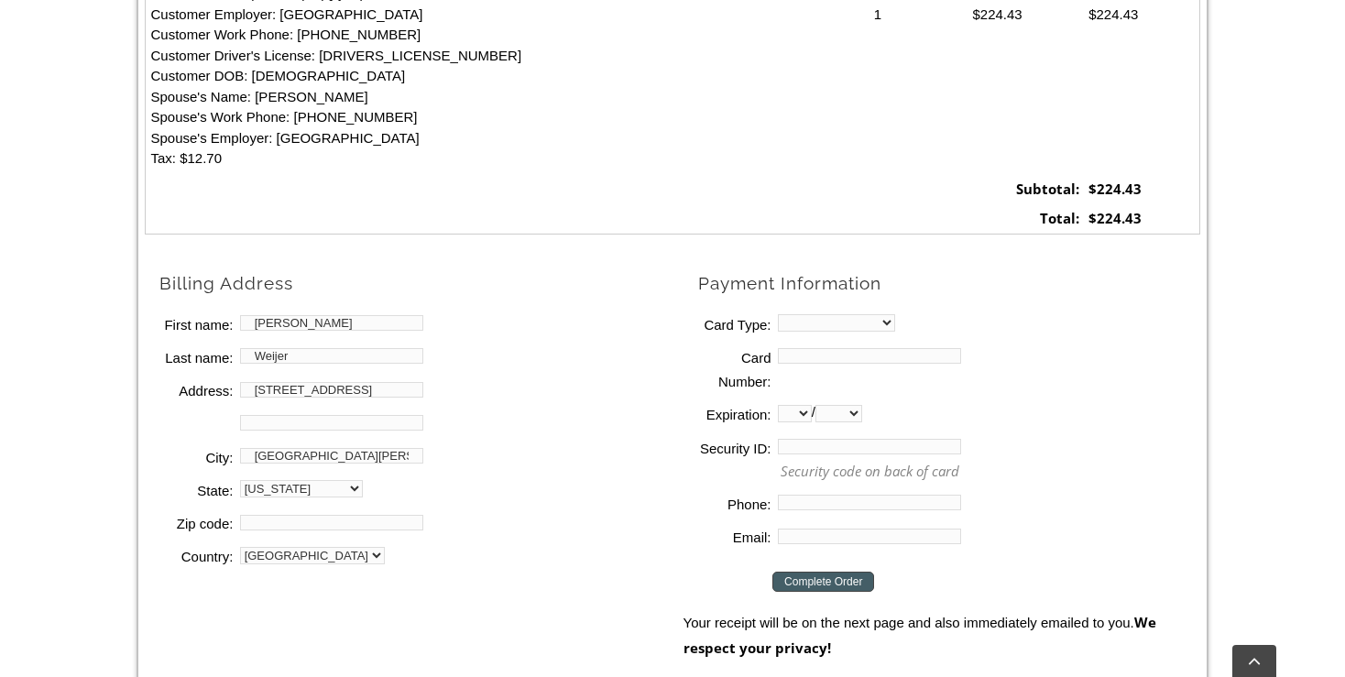
click at [288, 527] on input "Zip code:" at bounding box center [331, 523] width 183 height 16
type input "19382"
click at [629, 544] on li "Country: [GEOGRAPHIC_DATA]" at bounding box center [420, 556] width 523 height 33
select select "visa"
click option "Visa" at bounding box center [0, 0] width 0 height 0
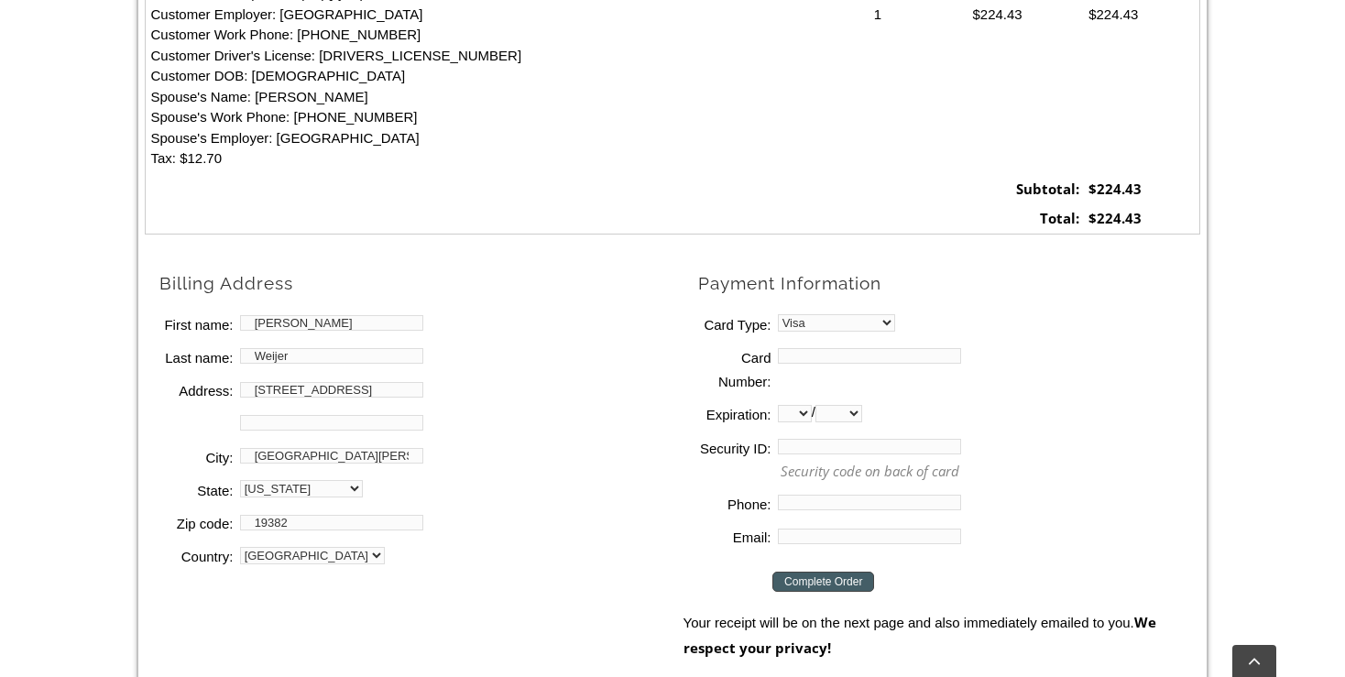
click at [803, 358] on input "Card Number:" at bounding box center [869, 356] width 183 height 16
type input "[CREDIT_CARD_NUMBER]"
click at [619, 407] on li "Address 2:" at bounding box center [420, 423] width 523 height 33
click at [778, 405] on select "01 02 03 04 05 06 07 08 09 10 11 12" at bounding box center [795, 413] width 34 height 17
select select "01"
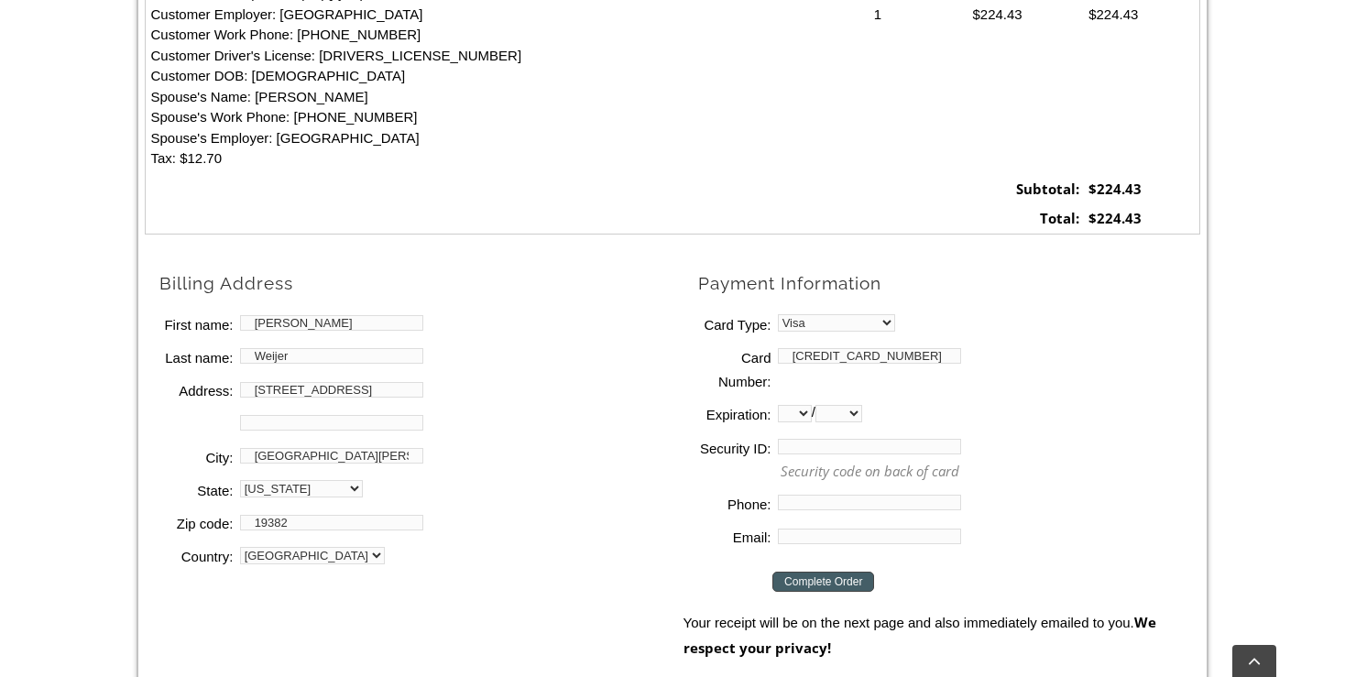
click option "01" at bounding box center [0, 0] width 0 height 0
click at [816, 405] on select "2025 2026 2027 2028 2029 2030 2031 2032 2033 2034 2035 2036 2037" at bounding box center [839, 413] width 47 height 17
select select "2027"
click option "2027" at bounding box center [0, 0] width 0 height 0
click at [814, 449] on input "Security ID:" at bounding box center [869, 447] width 183 height 16
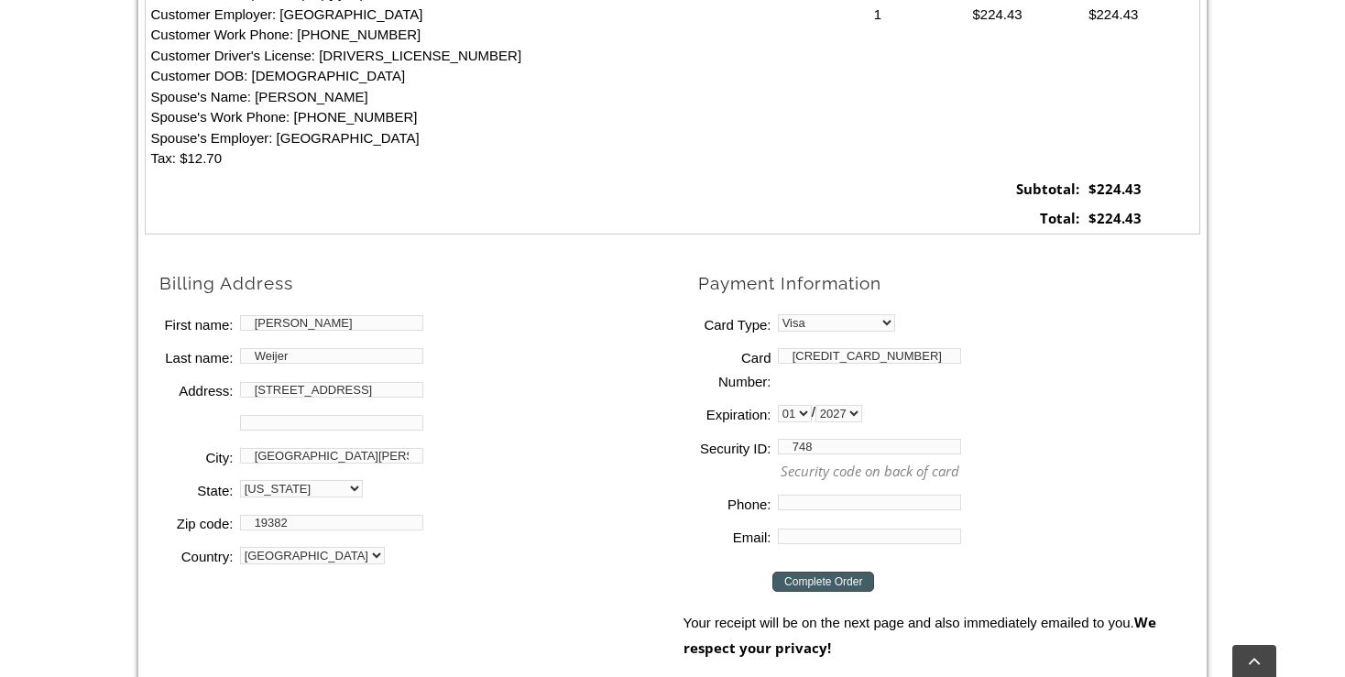
type input "748"
click at [805, 495] on input "Phone:" at bounding box center [869, 503] width 183 height 16
type input "9085141818"
type input "[PERSON_NAME][EMAIL_ADDRESS][DOMAIN_NAME]"
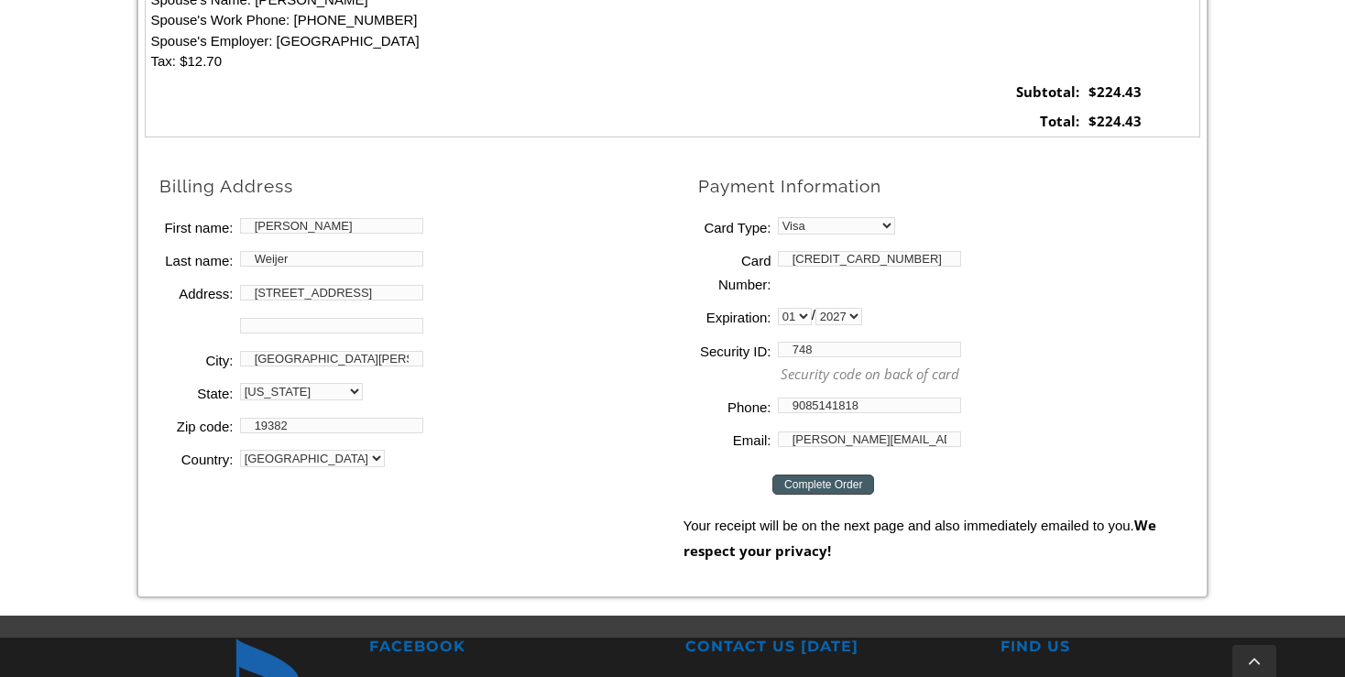
click at [839, 484] on input "Complete Order" at bounding box center [824, 485] width 102 height 20
